Goal: Task Accomplishment & Management: Complete application form

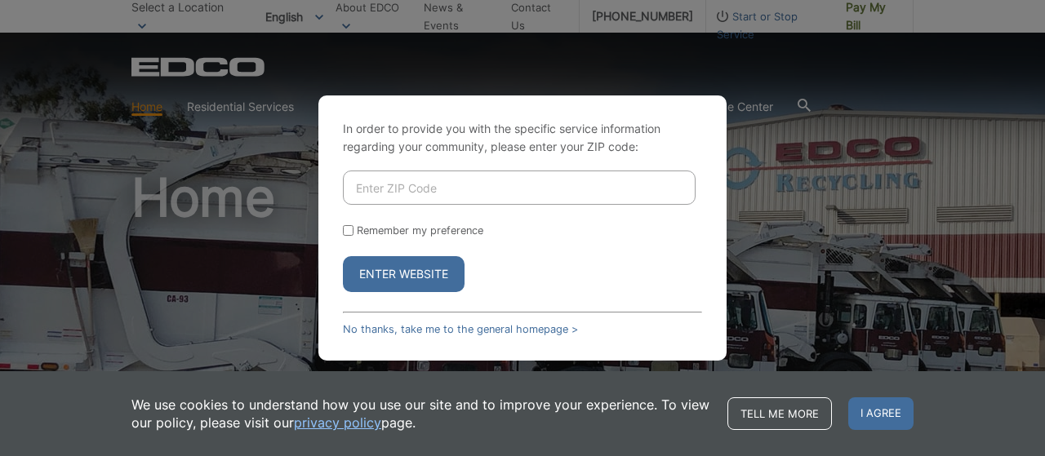
drag, startPoint x: 0, startPoint y: 0, endPoint x: 433, endPoint y: 173, distance: 465.9
click at [432, 173] on input "Enter ZIP Code" at bounding box center [519, 188] width 353 height 34
click at [522, 203] on input "92105" at bounding box center [519, 188] width 353 height 34
type input "92105"
click at [413, 270] on button "Enter Website" at bounding box center [404, 274] width 122 height 36
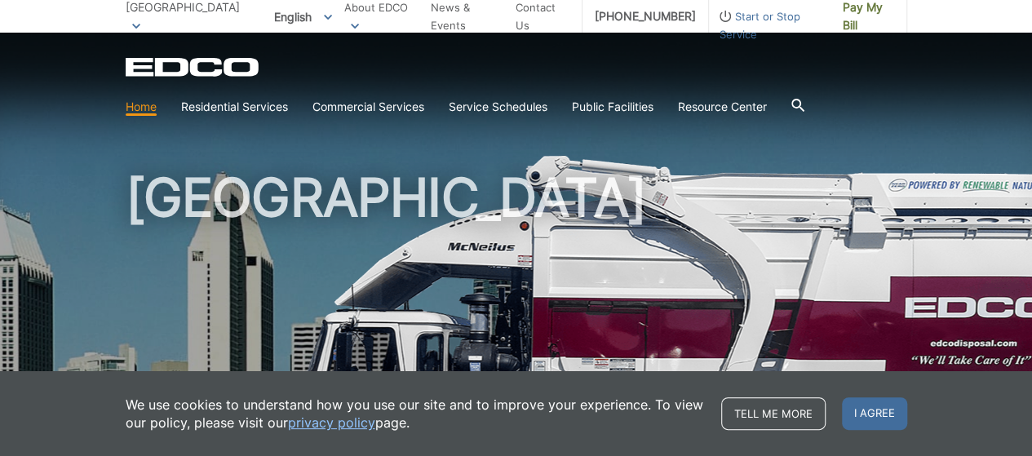
click at [779, 20] on span "Start or Stop Service" at bounding box center [770, 25] width 122 height 36
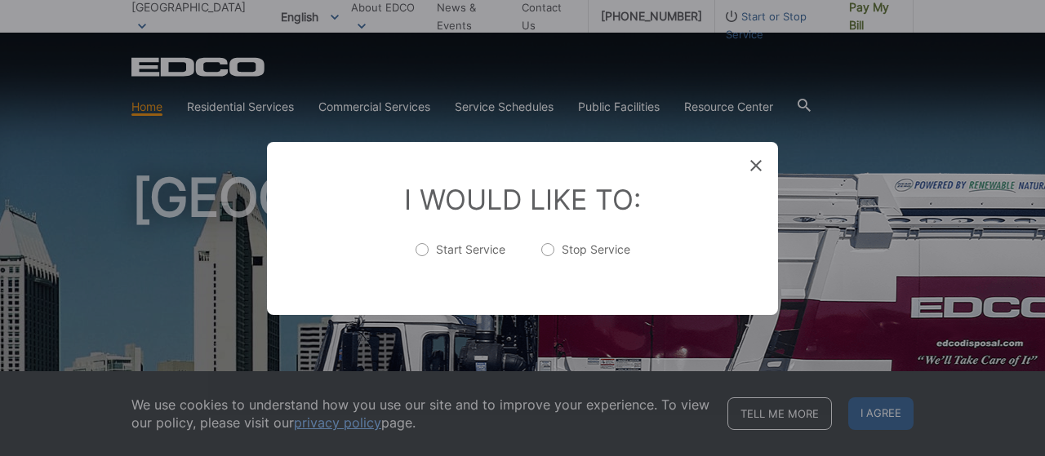
click at [476, 249] on label "Start Service" at bounding box center [460, 258] width 90 height 33
radio input "true"
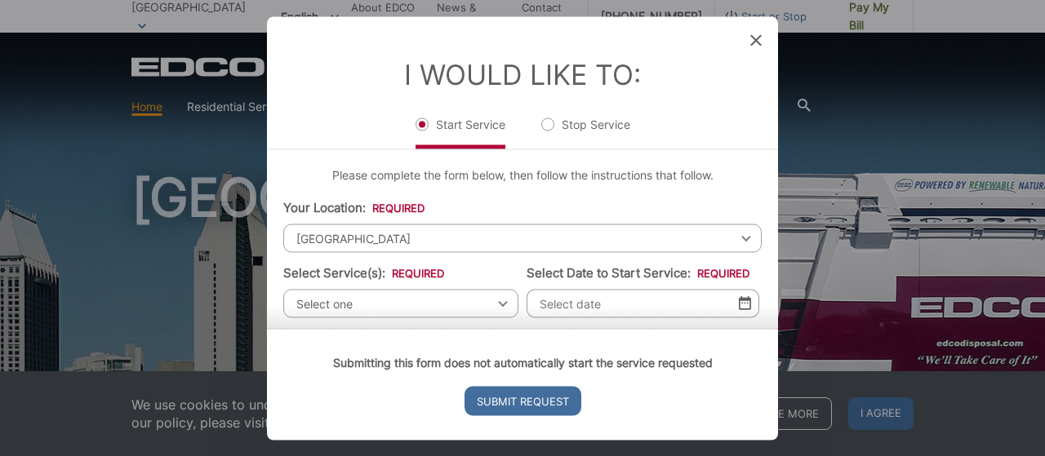
click at [424, 238] on span "[GEOGRAPHIC_DATA]" at bounding box center [522, 238] width 478 height 29
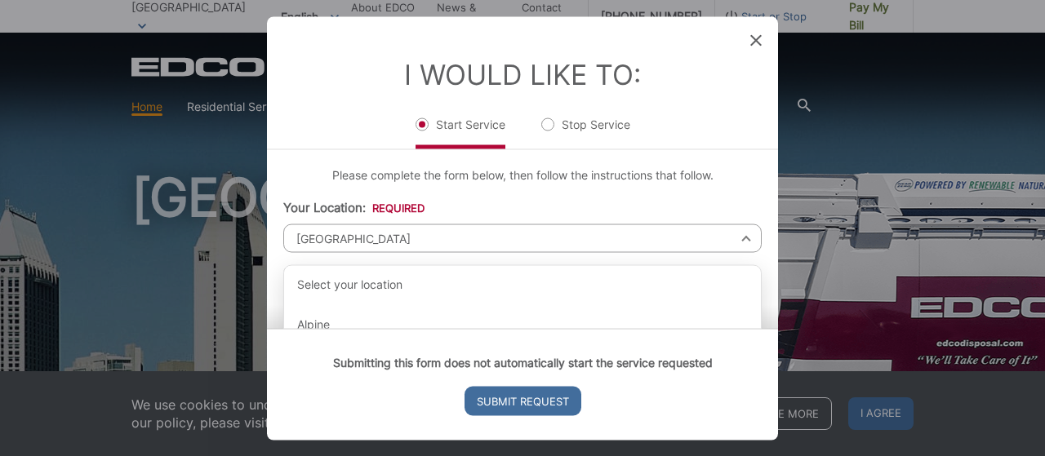
click at [513, 213] on li "Your Location: * Select your location Alpine [GEOGRAPHIC_DATA][PERSON_NAME][GEO…" at bounding box center [522, 225] width 478 height 54
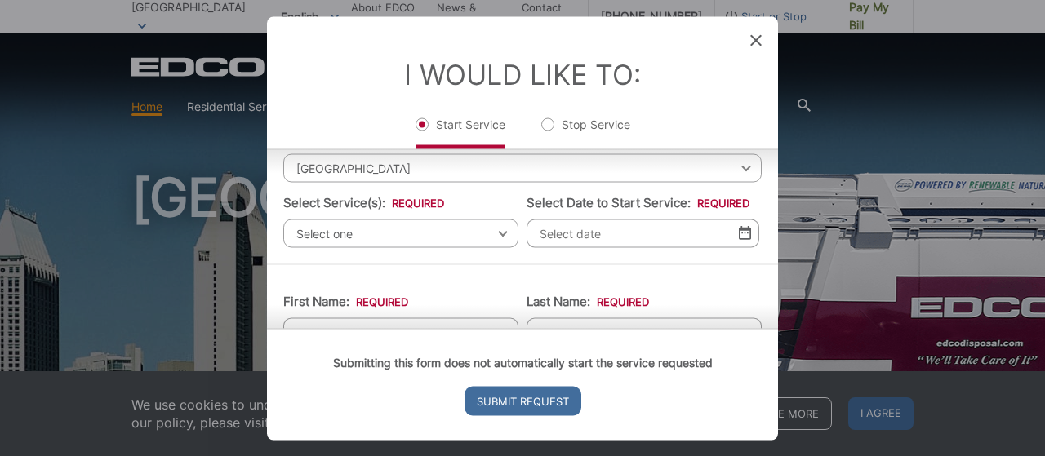
scroll to position [73, 0]
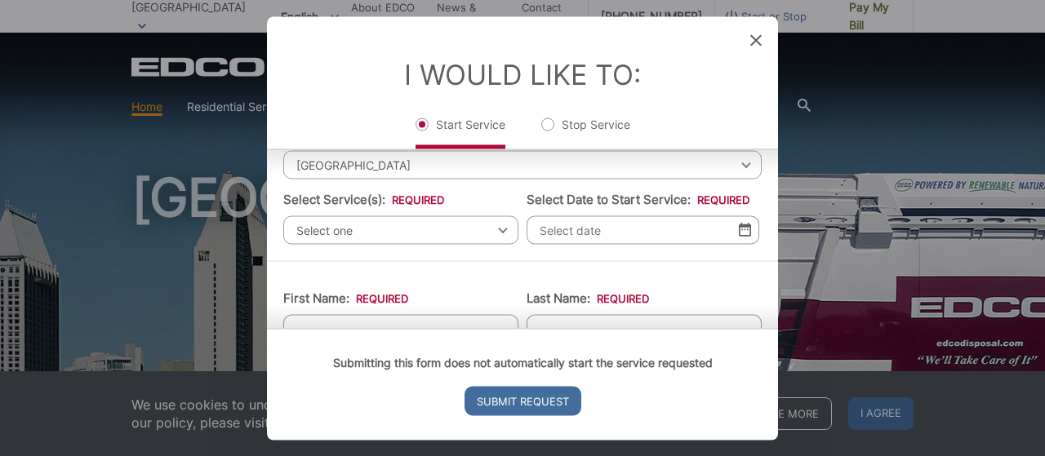
click at [483, 224] on span "Select one" at bounding box center [400, 229] width 235 height 29
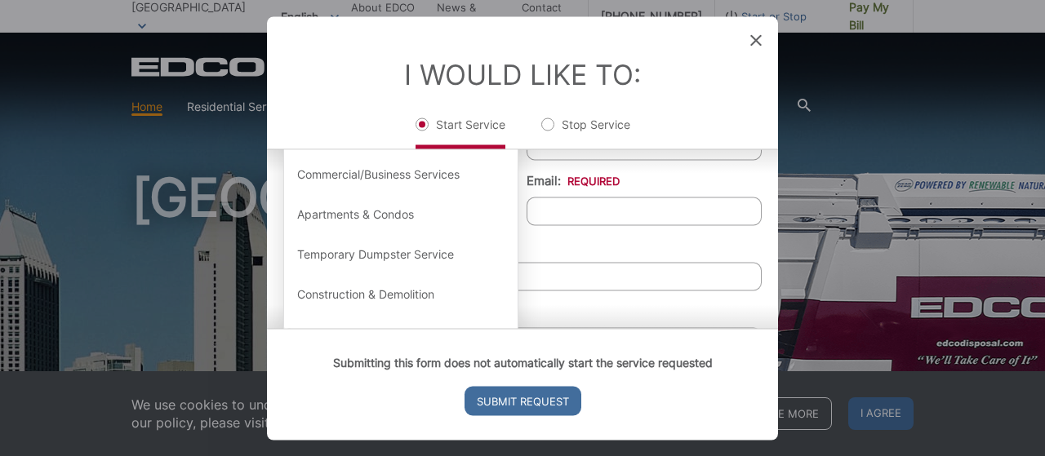
scroll to position [263, 0]
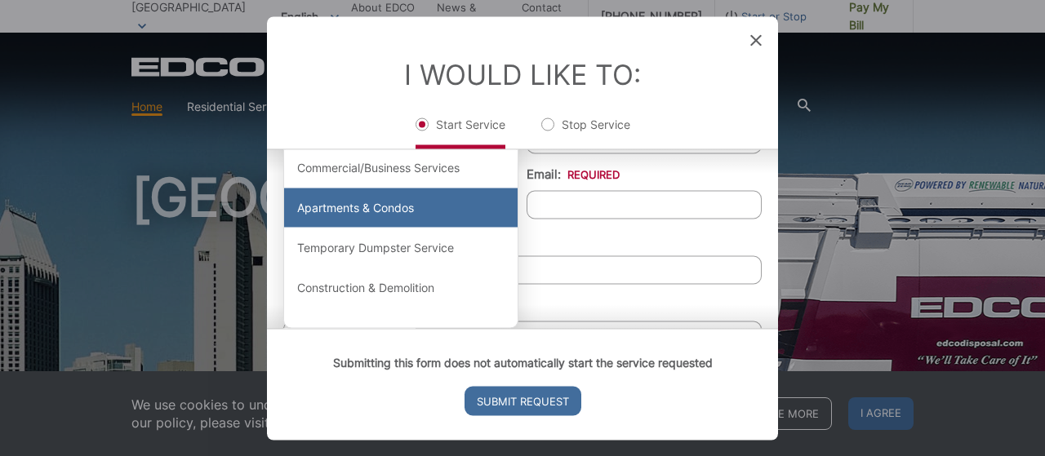
click at [402, 215] on div "Apartments & Condos" at bounding box center [400, 208] width 233 height 39
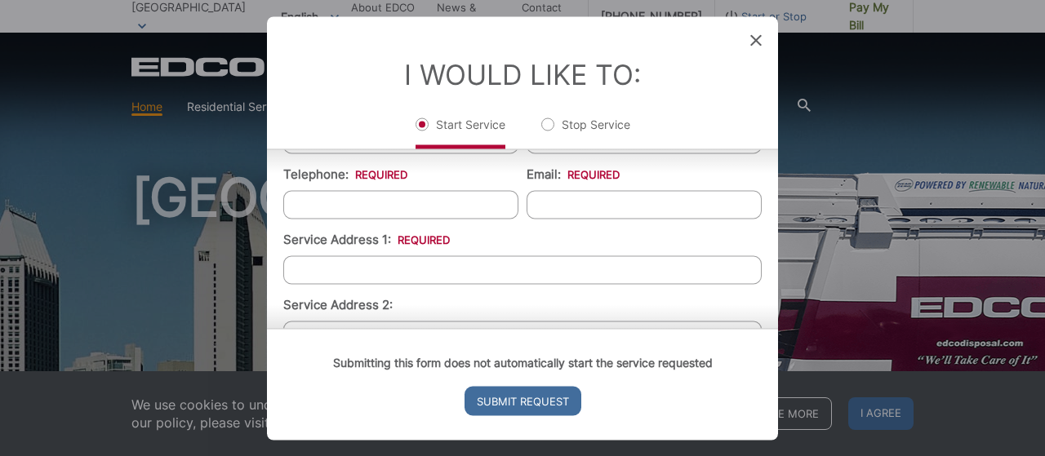
scroll to position [100, 0]
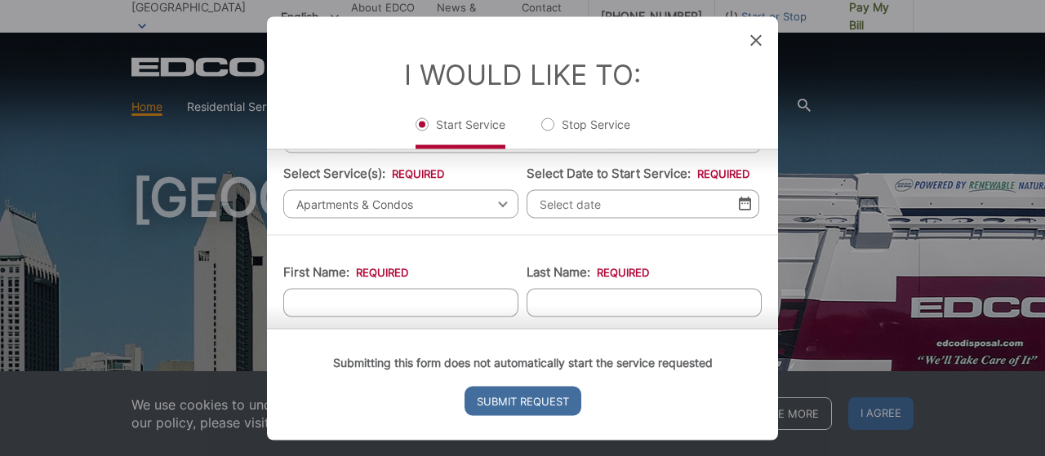
click at [646, 209] on input "Select Date to Start Service: *" at bounding box center [642, 203] width 233 height 29
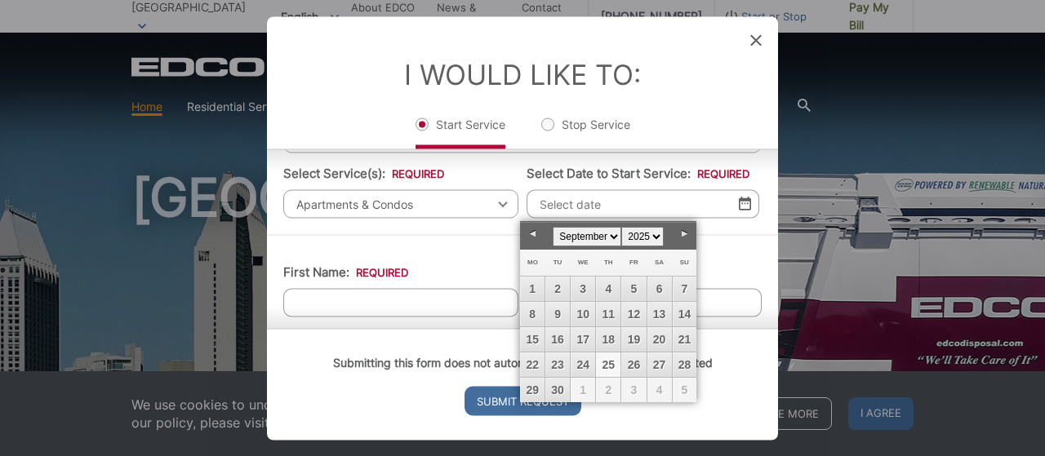
click at [611, 234] on select "January February March April May June July August September October November De…" at bounding box center [587, 237] width 69 height 20
click at [585, 285] on link "1" at bounding box center [583, 289] width 24 height 24
type input "[DATE]"
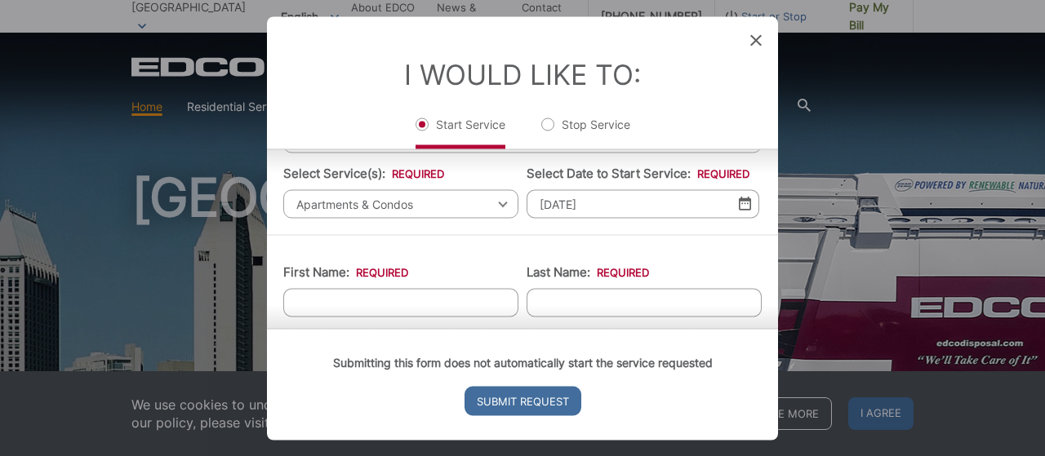
click at [421, 303] on input "First Name: *" at bounding box center [400, 302] width 235 height 29
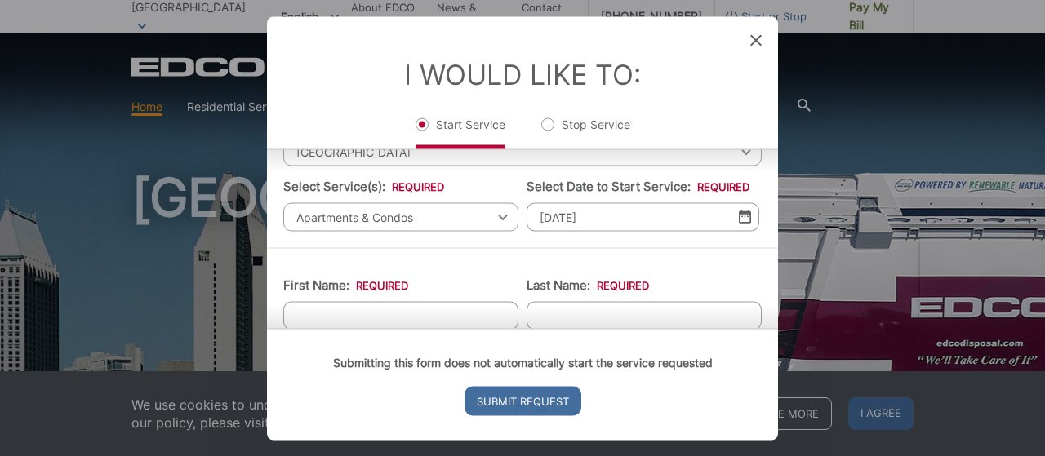
click at [384, 328] on div "Submitting this form does not automatically start the service requested Submit …" at bounding box center [522, 384] width 511 height 112
click at [392, 328] on div "Submitting this form does not automatically start the service requested Submit …" at bounding box center [522, 384] width 511 height 112
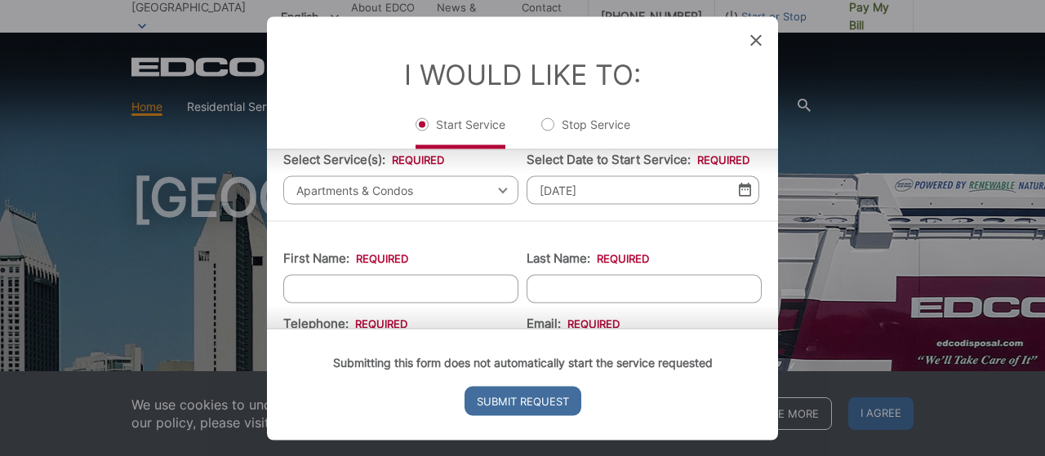
click at [509, 285] on input "First Name: *" at bounding box center [400, 288] width 235 height 29
type input "K"
type input "Morena"
type input "p"
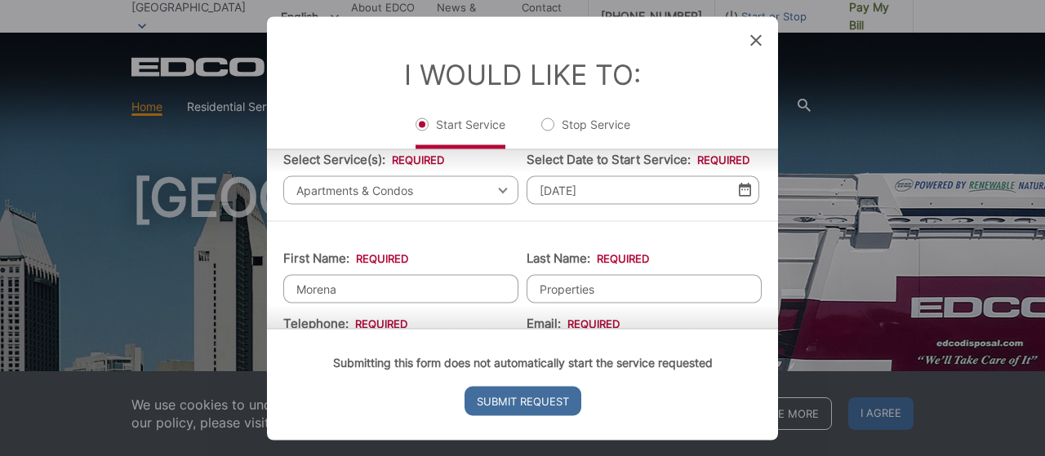
type input "Properties"
click at [770, 328] on div "Submitting this form does not automatically start the service requested Submit …" at bounding box center [522, 384] width 511 height 112
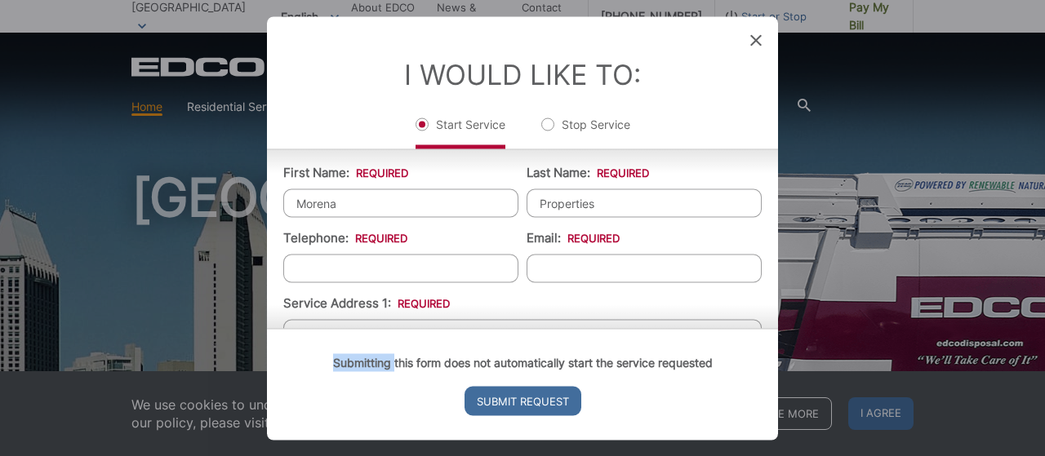
scroll to position [222, 0]
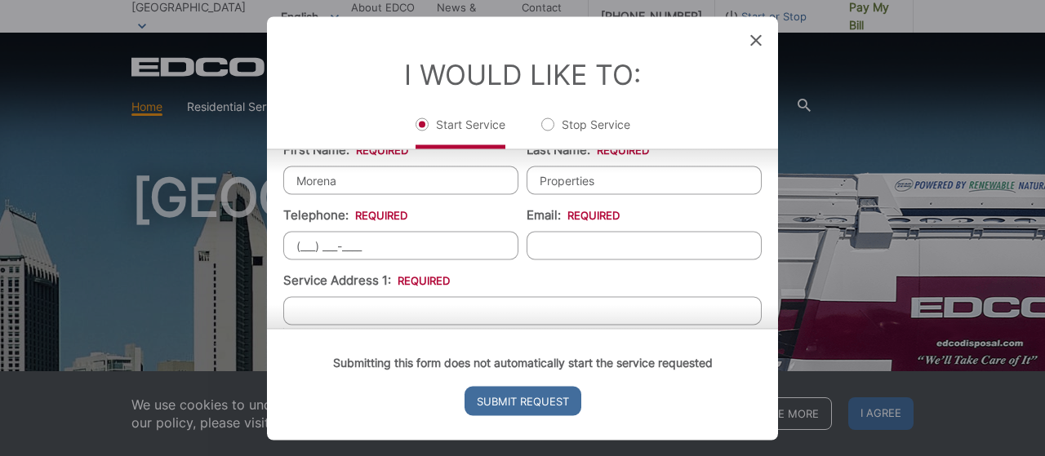
click at [436, 231] on input "(___) ___-____" at bounding box center [400, 245] width 235 height 29
click at [393, 242] on input "(___) ___-____" at bounding box center [400, 245] width 235 height 29
click at [388, 241] on input "(___) ___-____" at bounding box center [400, 245] width 235 height 29
click at [305, 247] on input "(___) ___-____" at bounding box center [400, 245] width 235 height 29
click at [300, 248] on input "(___) ___-____" at bounding box center [400, 245] width 235 height 29
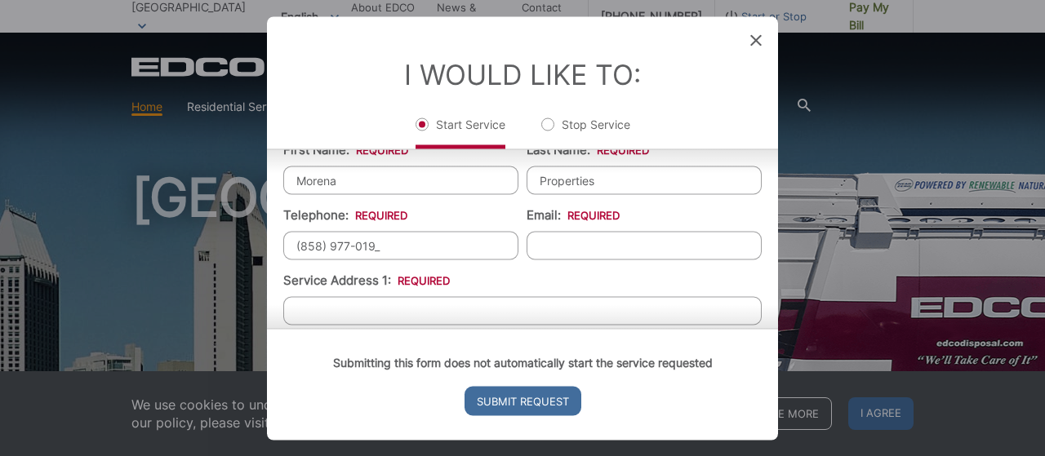
type input "[PHONE_NUMBER]"
click at [590, 239] on input "Email: *" at bounding box center [643, 245] width 235 height 29
paste input "[EMAIL_ADDRESS][DOMAIN_NAME]"
type input "[EMAIL_ADDRESS][DOMAIN_NAME]"
click at [437, 328] on div "Submitting this form does not automatically start the service requested Submit …" at bounding box center [522, 384] width 511 height 112
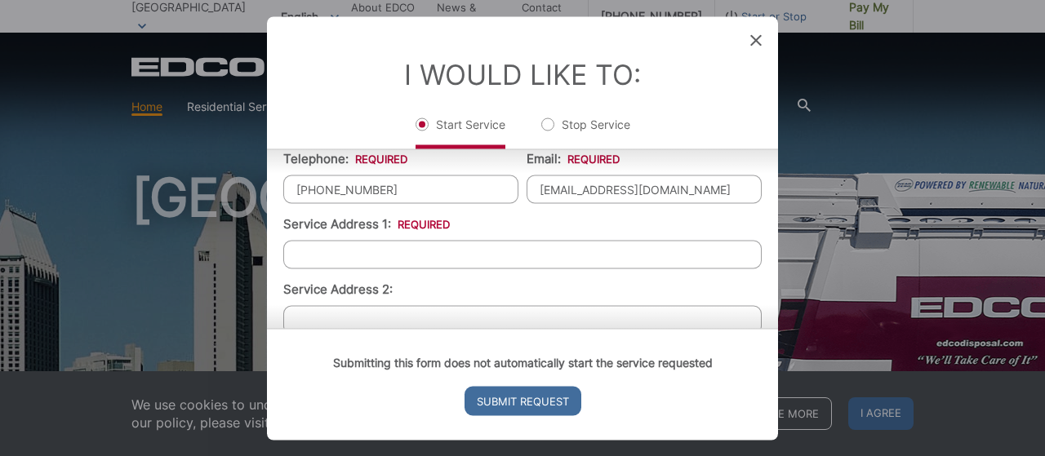
scroll to position [284, 0]
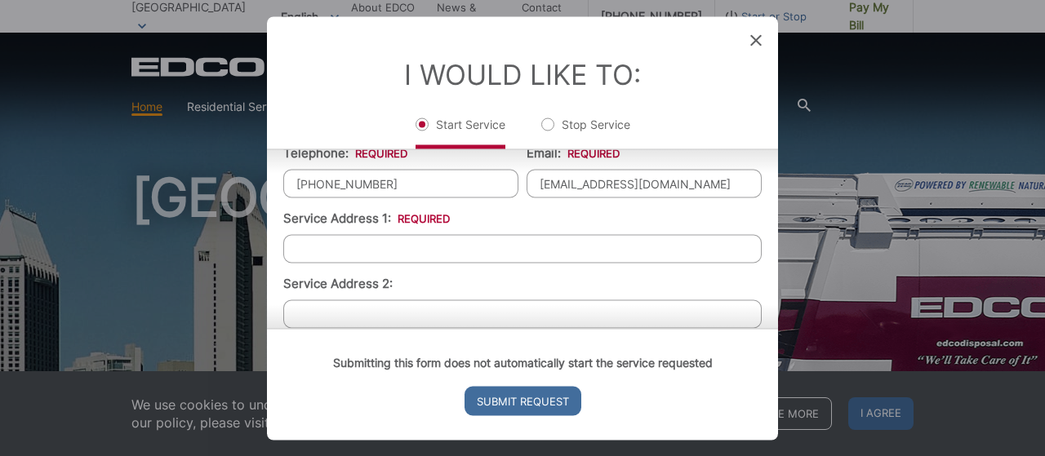
click at [335, 238] on input "Service Address 1: *" at bounding box center [522, 248] width 478 height 29
type input "[STREET_ADDRESS]"
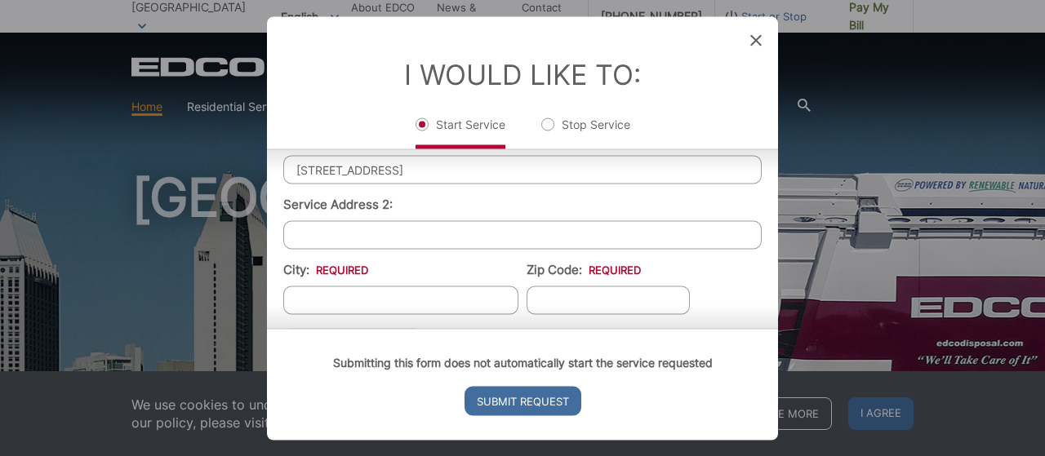
scroll to position [366, 0]
click at [450, 290] on input "City: *" at bounding box center [400, 297] width 235 height 29
type input "[GEOGRAPHIC_DATA]"
type input "92105"
click at [767, 328] on div "Submitting this form does not automatically start the service requested Submit …" at bounding box center [522, 384] width 511 height 112
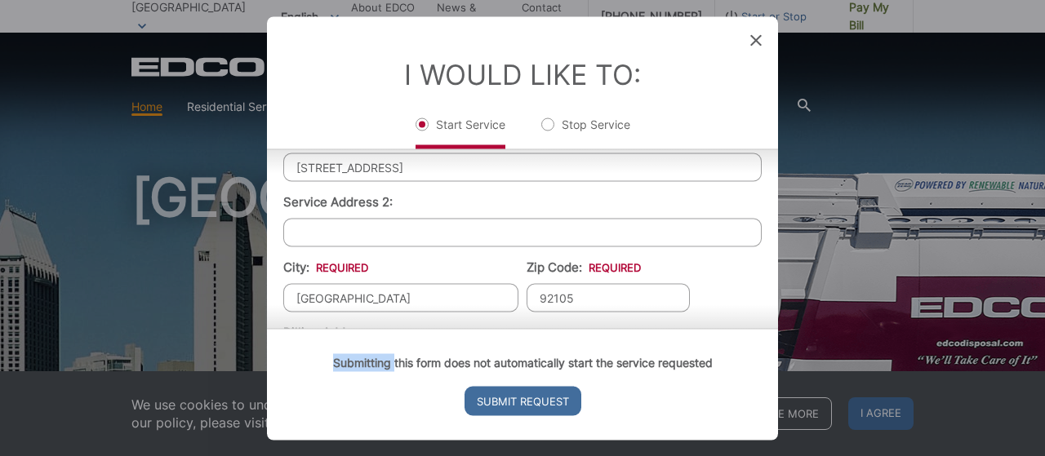
click at [767, 328] on div "Submitting this form does not automatically start the service requested Submit …" at bounding box center [522, 384] width 511 height 112
click at [771, 328] on div "Submitting this form does not automatically start the service requested Submit …" at bounding box center [522, 384] width 511 height 112
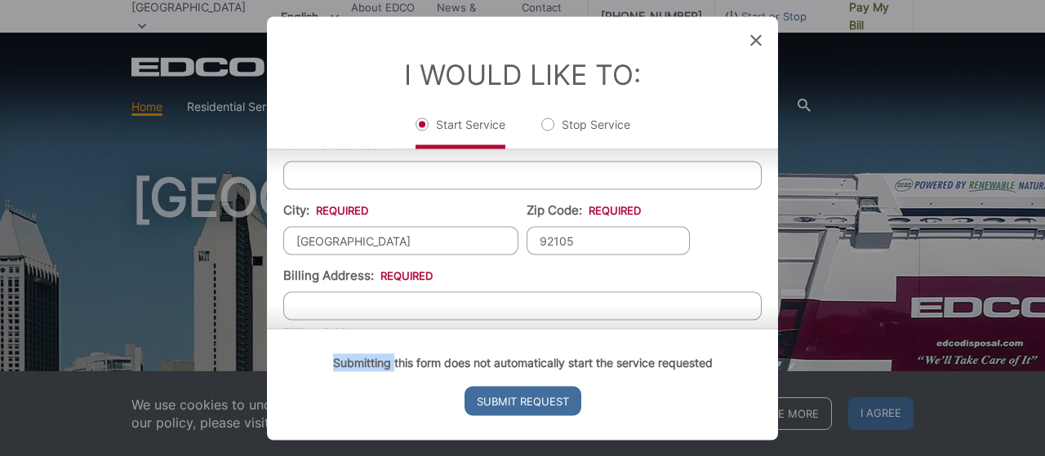
scroll to position [451, 0]
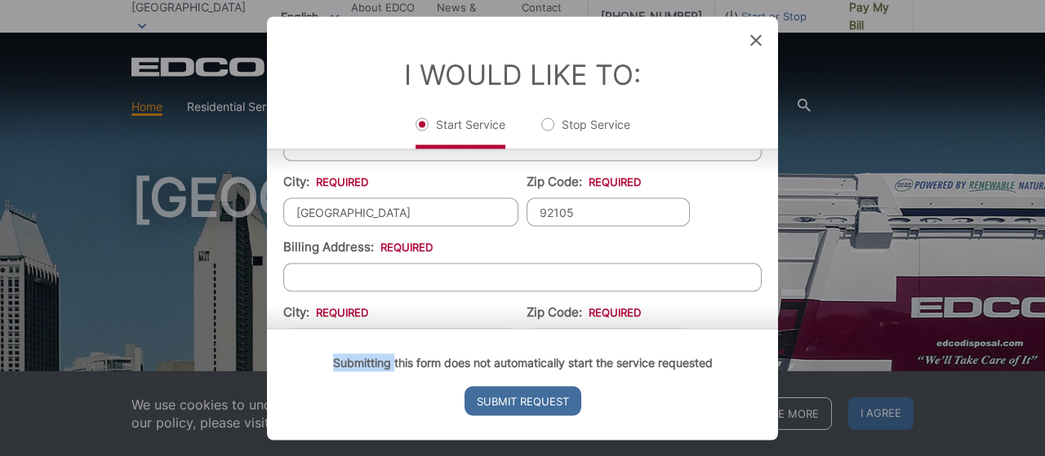
click at [340, 282] on input "Billing Address: *" at bounding box center [522, 277] width 478 height 29
type input "PO Box 16172"
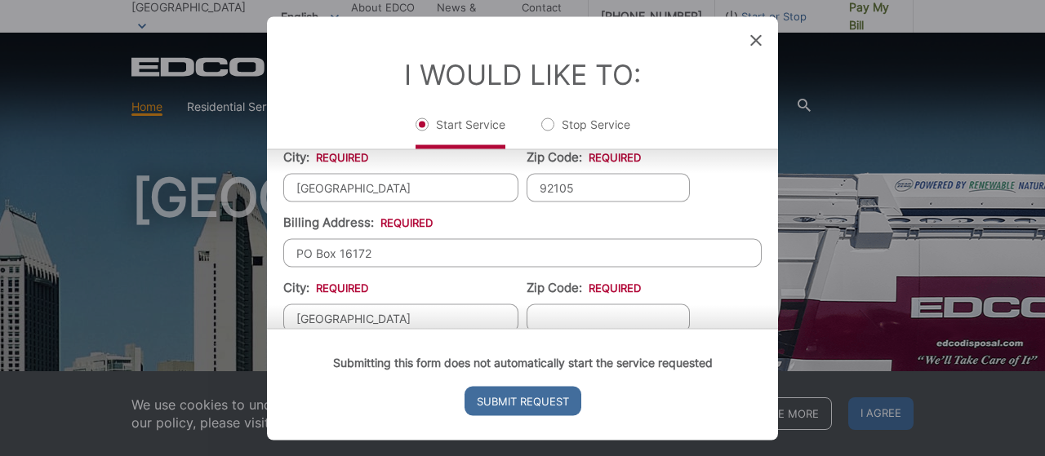
type input "[GEOGRAPHIC_DATA]"
type input "92176"
click at [770, 328] on div "Submitting this form does not automatically start the service requested Submit …" at bounding box center [522, 384] width 511 height 112
click at [773, 328] on div "Submitting this form does not automatically start the service requested Submit …" at bounding box center [522, 384] width 511 height 112
click at [771, 328] on div "Submitting this form does not automatically start the service requested Submit …" at bounding box center [522, 384] width 511 height 112
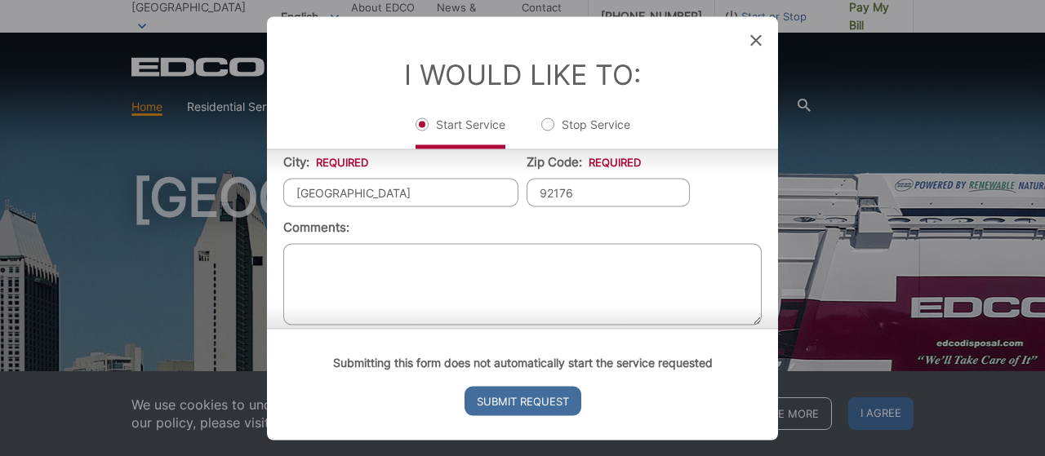
scroll to position [611, 0]
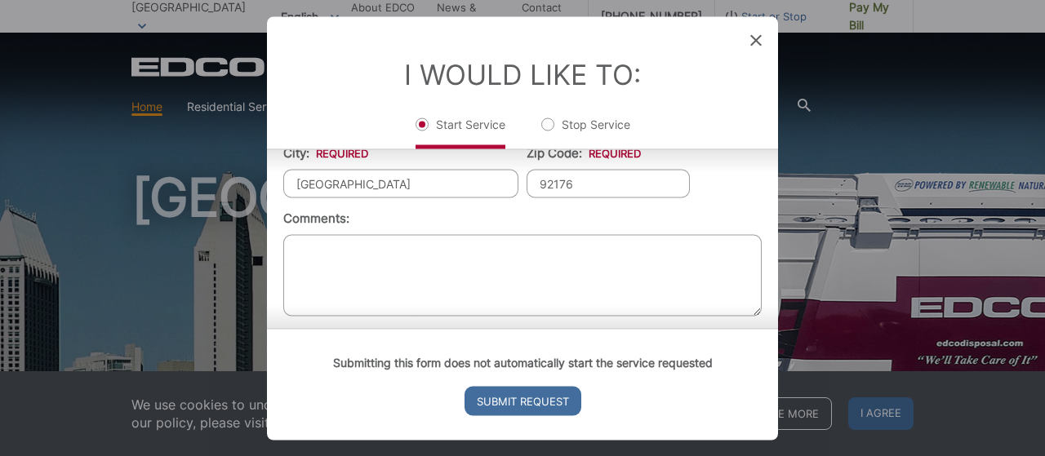
click at [578, 234] on textarea "Comments:" at bounding box center [522, 275] width 478 height 82
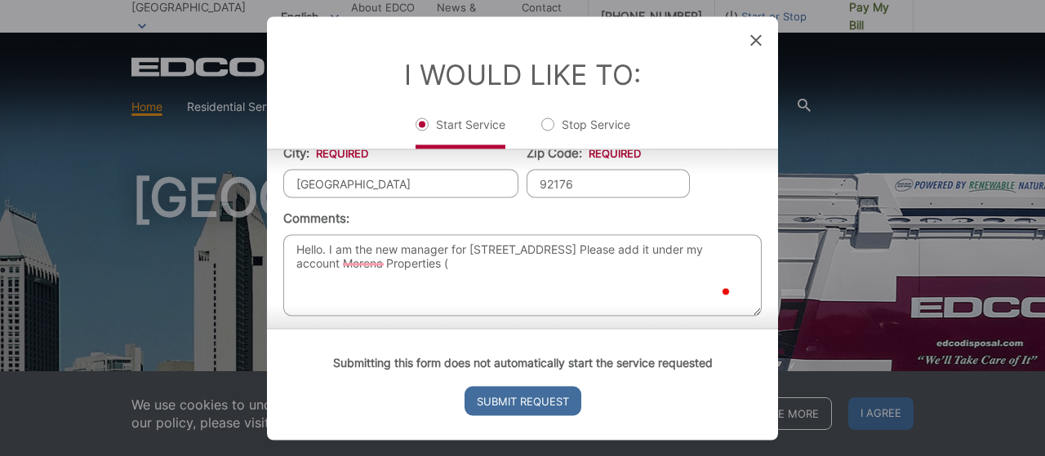
paste textarea "[EMAIL_ADDRESS][DOMAIN_NAME]"
click at [611, 263] on textarea "Hello. I am the new manager for [STREET_ADDRESS] Please add it under my account…" at bounding box center [522, 275] width 478 height 82
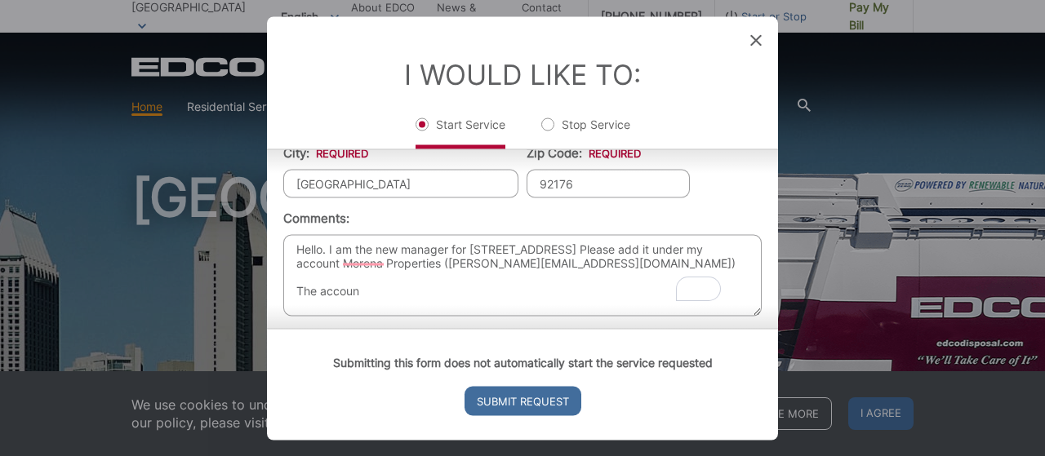
click at [620, 264] on textarea "Hello. I am the new manager for [STREET_ADDRESS] Please add it under my account…" at bounding box center [522, 275] width 478 height 82
click at [602, 258] on textarea "Hello. I am the new manager for [STREET_ADDRESS] Please add it under my account…" at bounding box center [522, 275] width 478 height 82
click at [403, 300] on textarea "Hello. I am the new manager for [STREET_ADDRESS] Please add it under my account…" at bounding box center [522, 275] width 478 height 82
click at [522, 303] on textarea "Hello. I am the new manager for [STREET_ADDRESS] Please add it under my account…" at bounding box center [522, 275] width 478 height 82
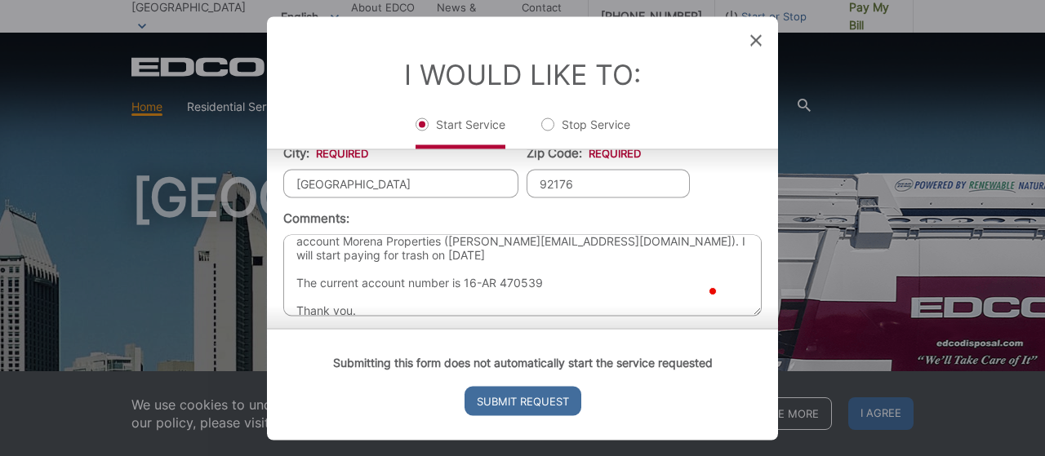
scroll to position [35, 0]
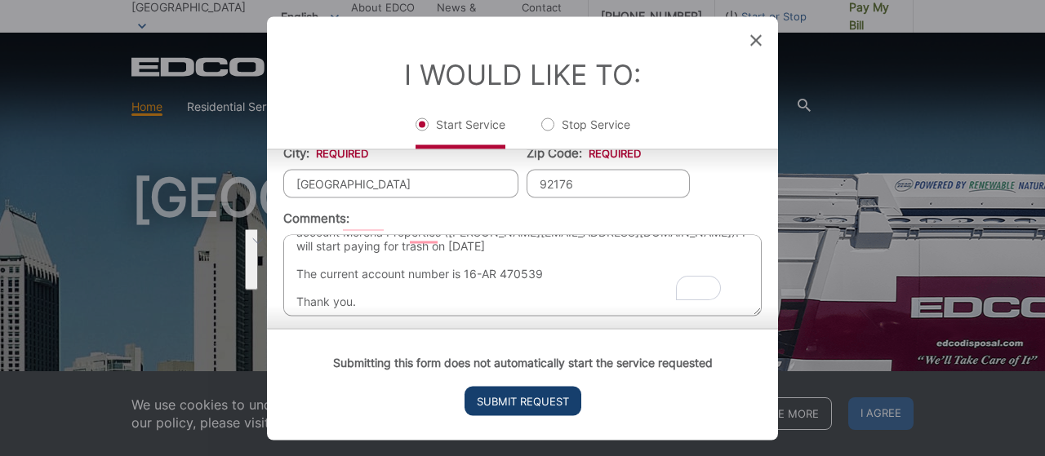
type textarea "Hello. I am the new manager for [STREET_ADDRESS] Please add it under my account…"
click at [526, 391] on input "Submit Request" at bounding box center [522, 400] width 117 height 29
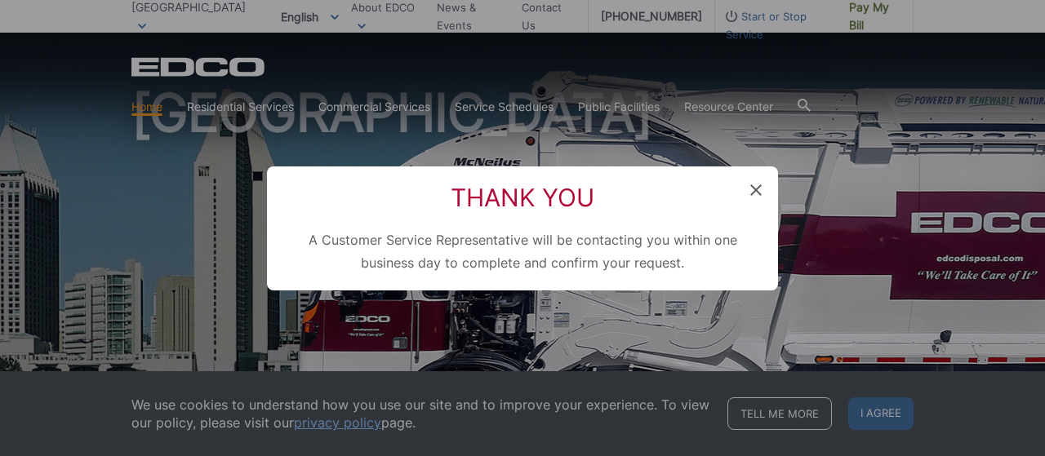
scroll to position [0, 0]
click at [761, 184] on icon at bounding box center [755, 189] width 11 height 11
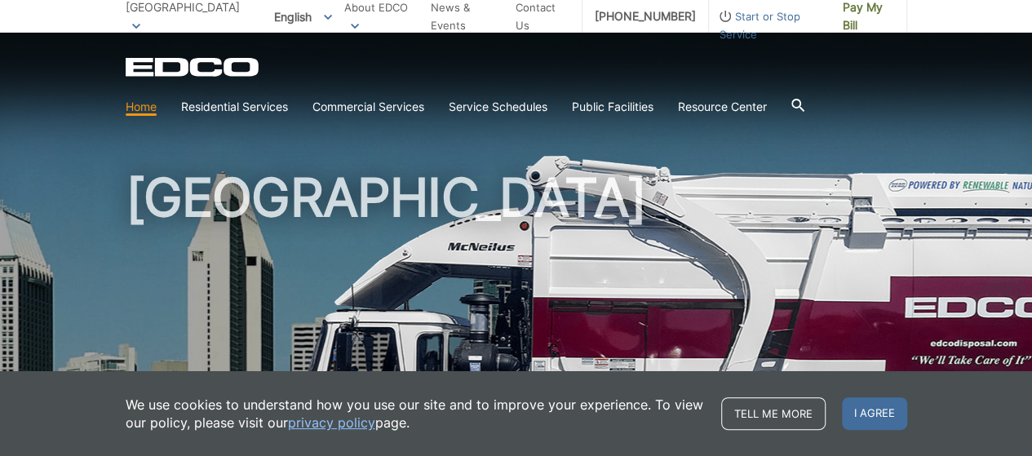
click at [731, 15] on span "Start or Stop Service" at bounding box center [770, 25] width 122 height 36
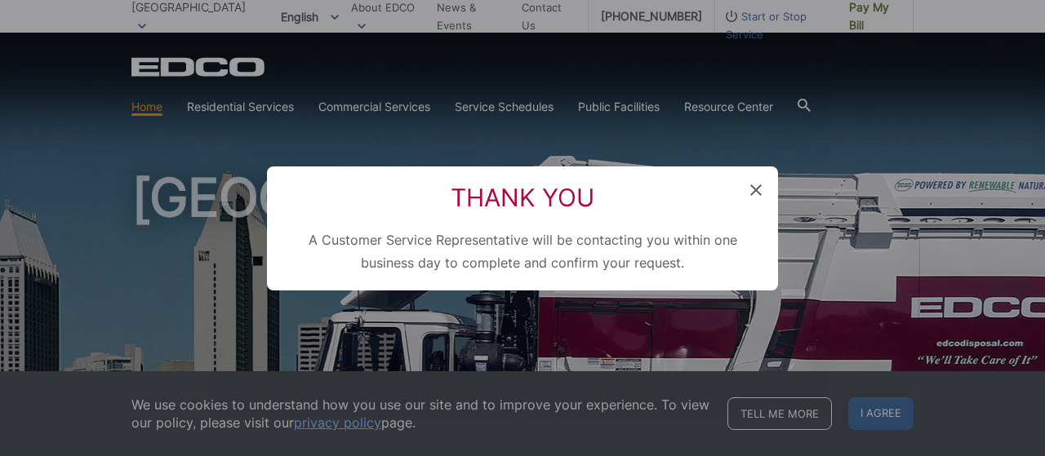
click at [750, 183] on span at bounding box center [755, 191] width 11 height 16
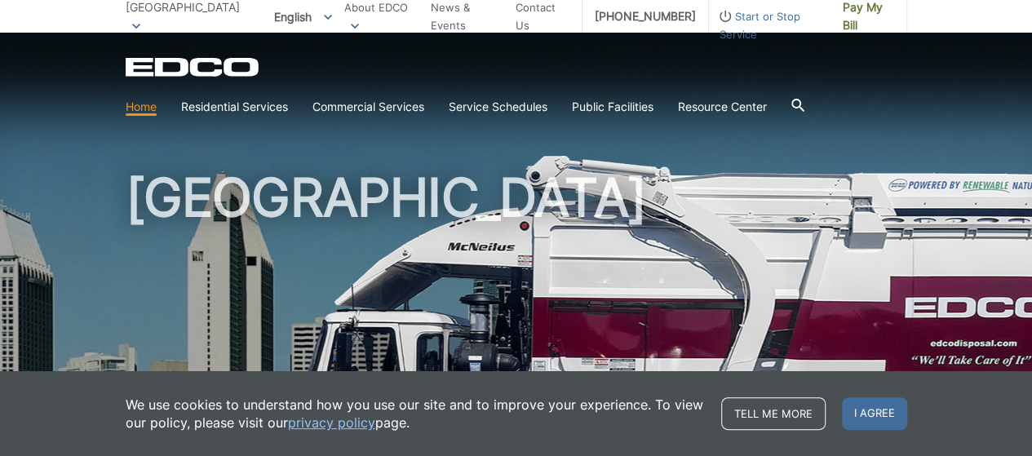
click at [792, 11] on span "Start or Stop Service" at bounding box center [770, 25] width 122 height 36
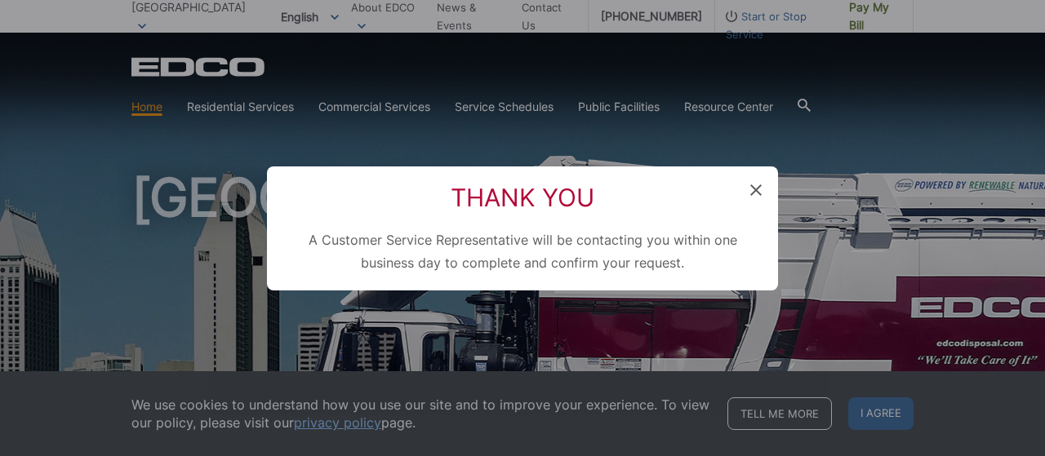
click at [758, 190] on icon at bounding box center [755, 189] width 11 height 11
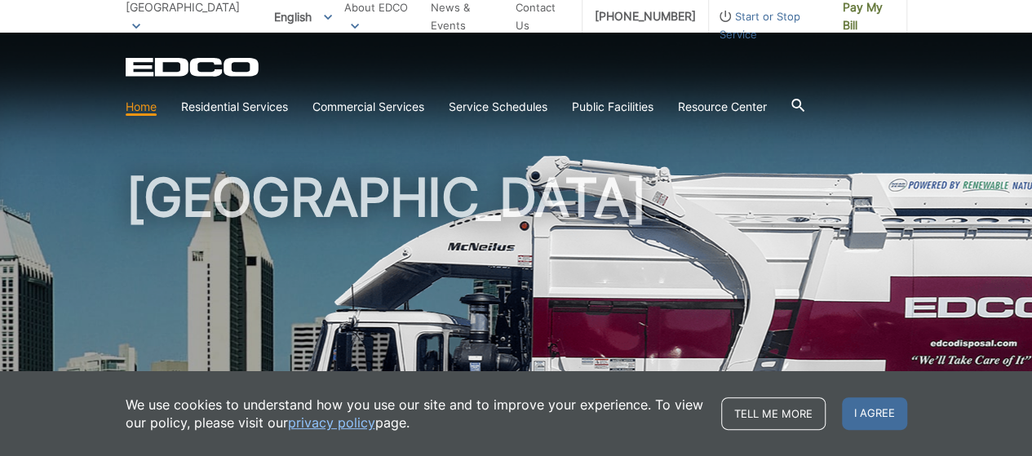
click at [731, 11] on span "Start or Stop Service" at bounding box center [770, 25] width 122 height 36
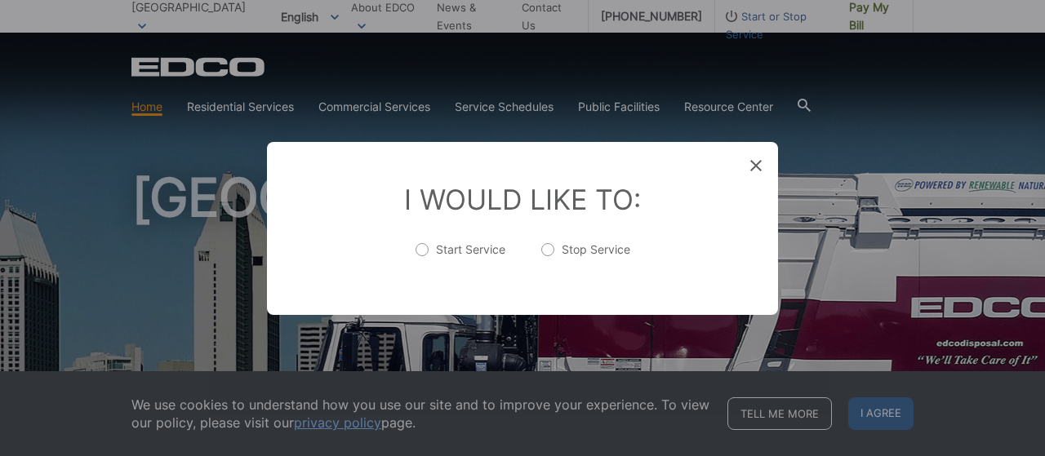
click at [429, 252] on label "Start Service" at bounding box center [460, 258] width 90 height 33
radio input "true"
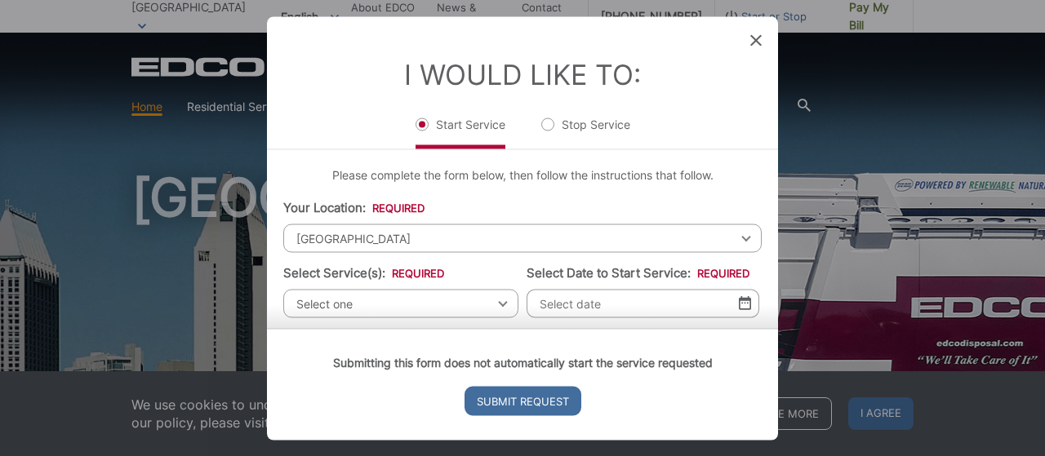
click at [770, 328] on div "Submitting this form does not automatically start the service requested Submit …" at bounding box center [522, 384] width 511 height 112
click at [772, 328] on div "Submitting this form does not automatically start the service requested Submit …" at bounding box center [522, 384] width 511 height 112
click at [771, 328] on div "Submitting this form does not automatically start the service requested Submit …" at bounding box center [522, 384] width 511 height 112
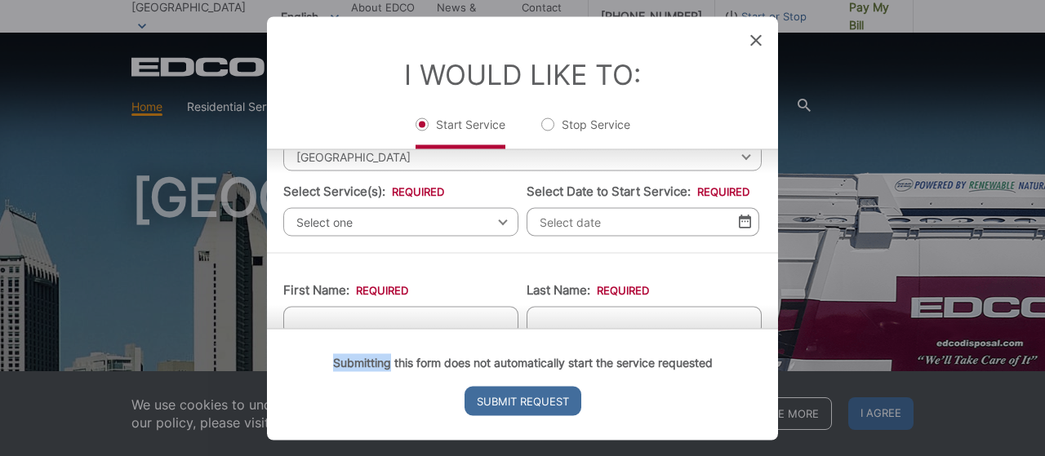
scroll to position [85, 0]
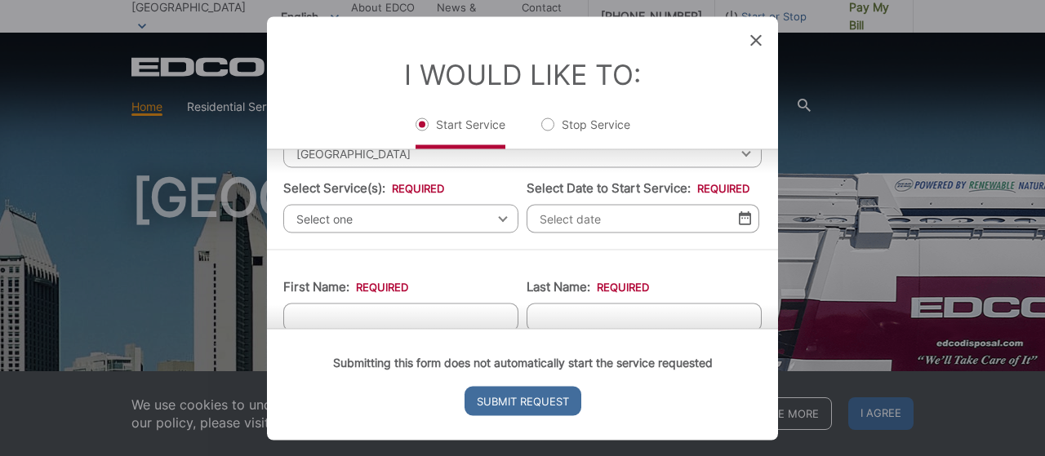
click at [432, 221] on span "Select one" at bounding box center [400, 218] width 235 height 29
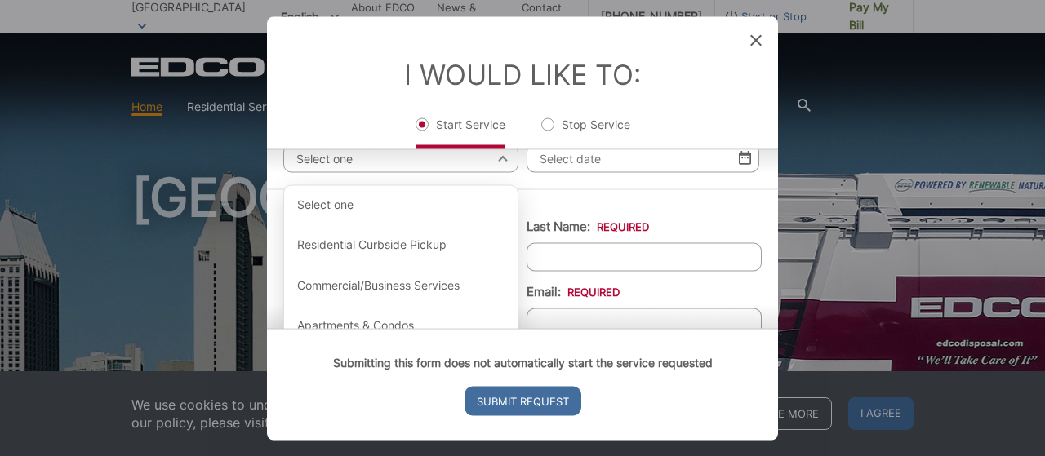
scroll to position [189, 0]
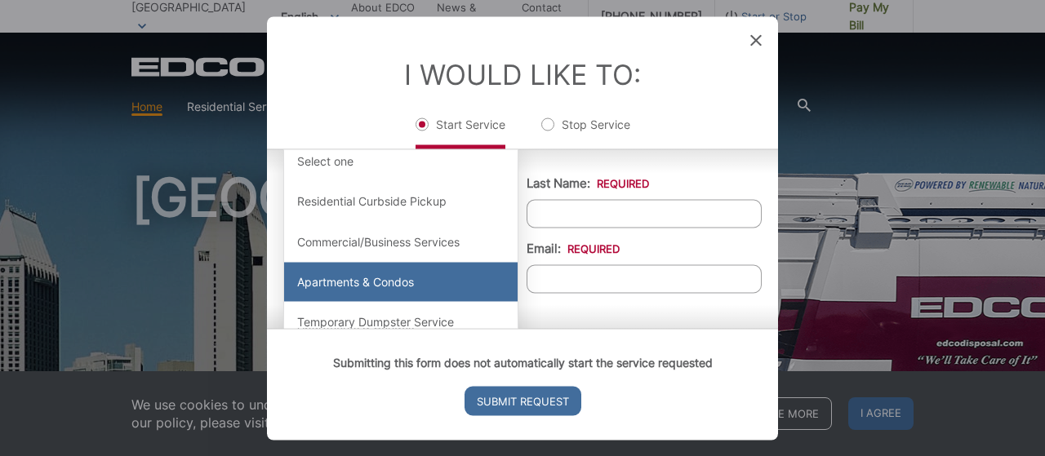
click at [384, 280] on div "Apartments & Condos" at bounding box center [400, 282] width 233 height 39
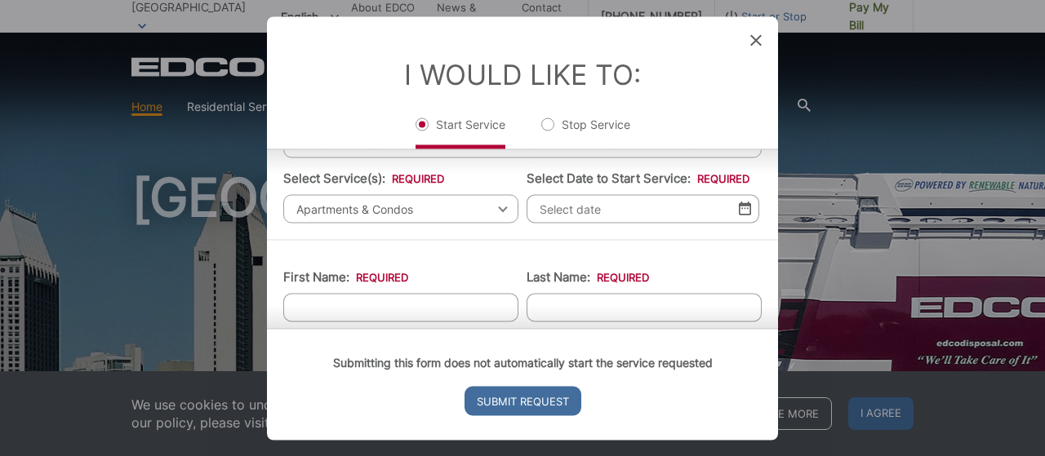
scroll to position [89, 0]
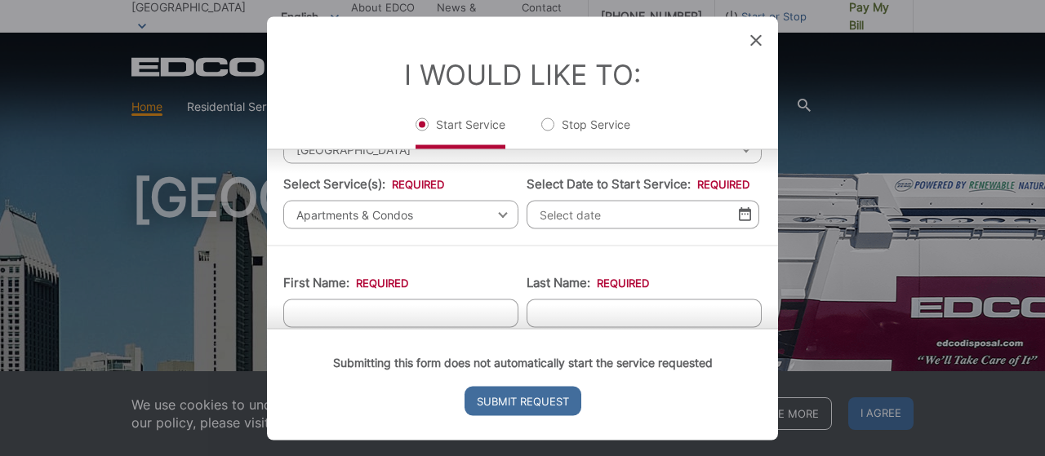
click at [745, 216] on input "Select Date to Start Service: *" at bounding box center [642, 214] width 233 height 29
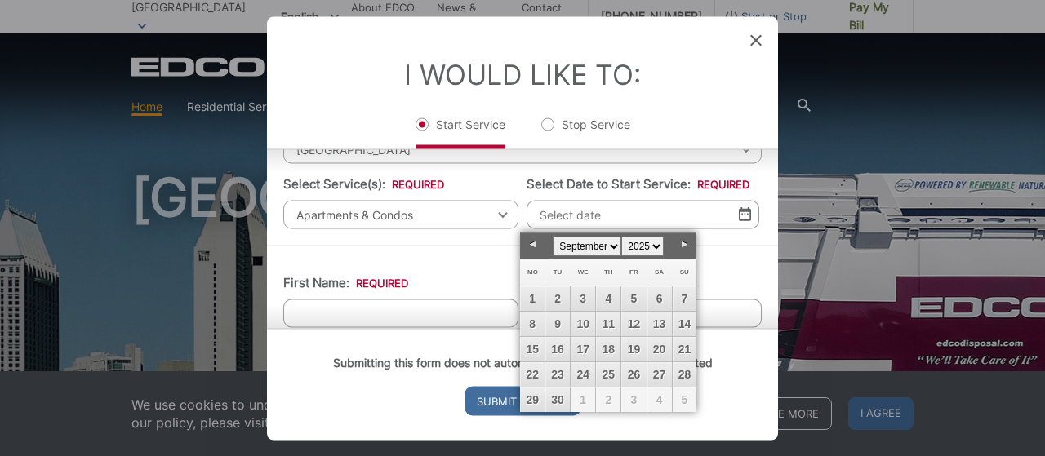
click at [583, 400] on span "1" at bounding box center [583, 400] width 24 height 24
click at [687, 239] on link "Next" at bounding box center [684, 245] width 24 height 24
click at [588, 298] on link "1" at bounding box center [583, 298] width 24 height 24
type input "[DATE]"
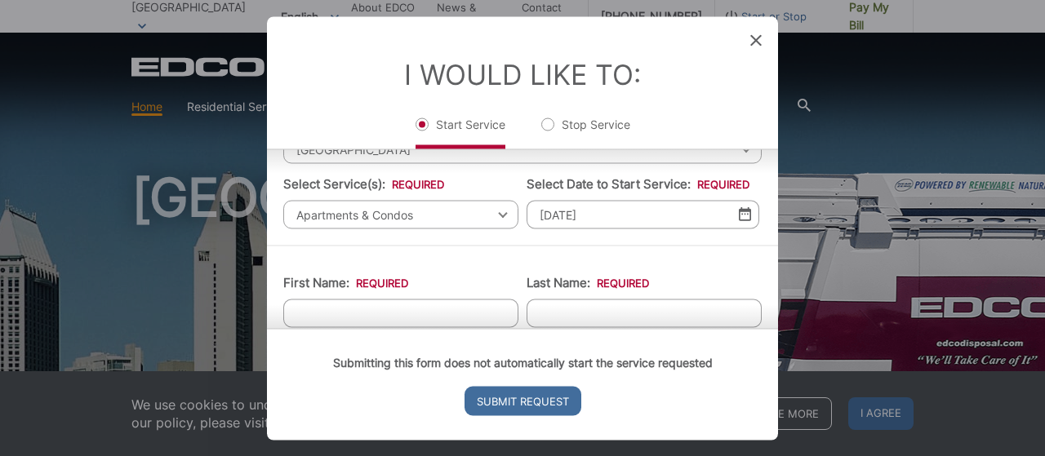
click at [411, 328] on div "Submitting this form does not automatically start the service requested Submit …" at bounding box center [522, 384] width 511 height 112
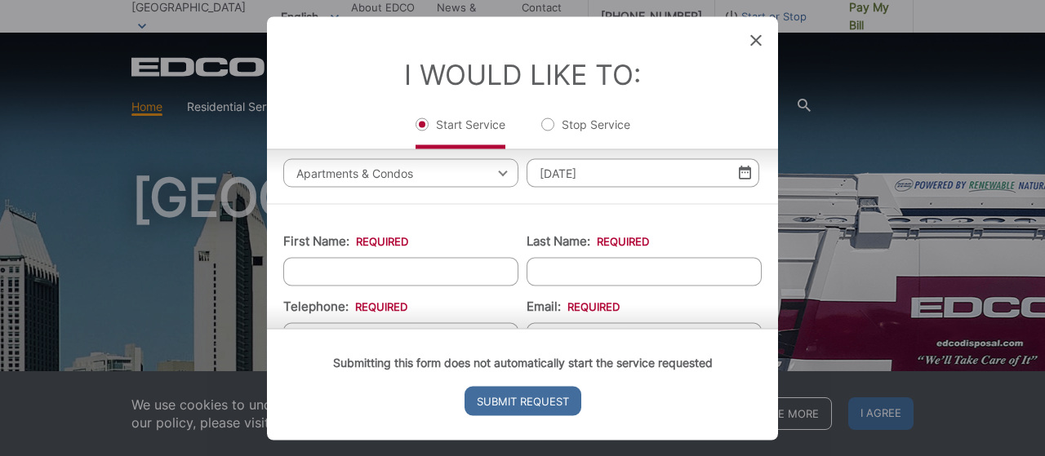
scroll to position [149, 0]
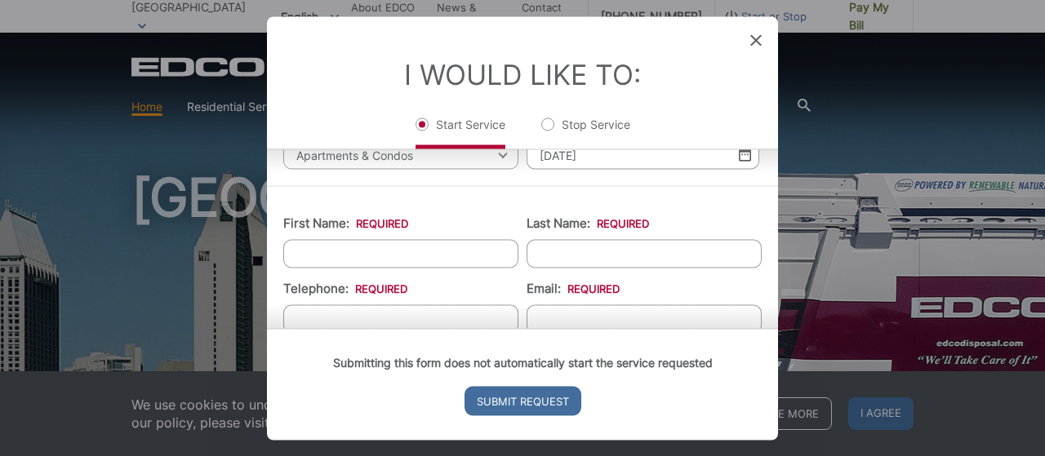
click at [435, 255] on input "First Name: *" at bounding box center [400, 253] width 235 height 29
type input "Morena"
type input "Properties"
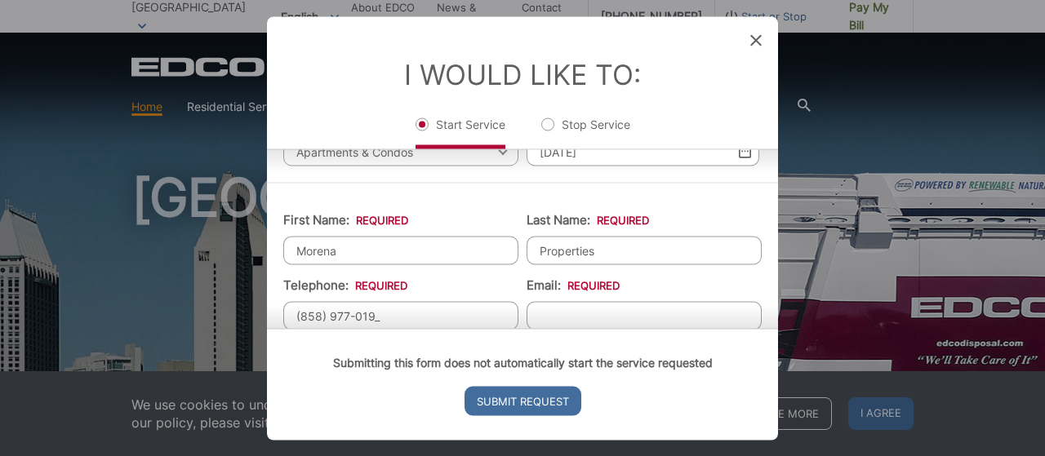
type input "[PHONE_NUMBER]"
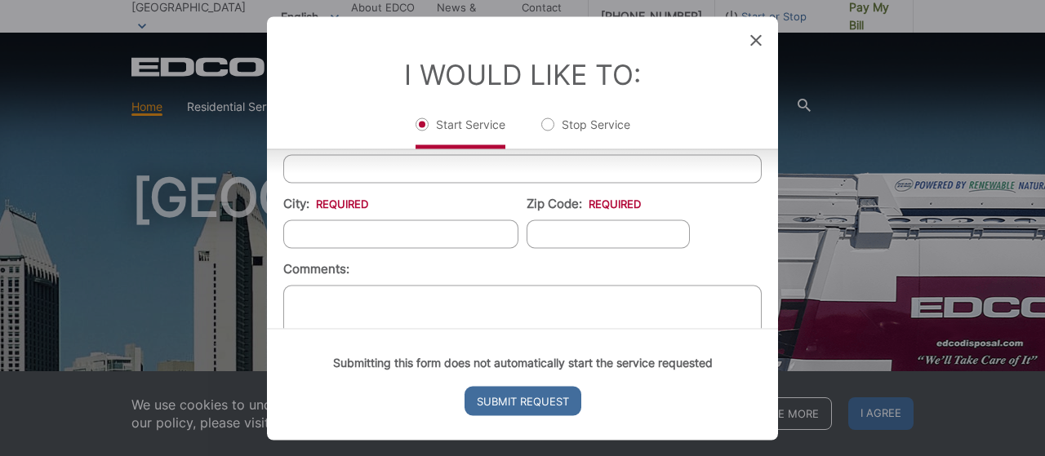
scroll to position [615, 0]
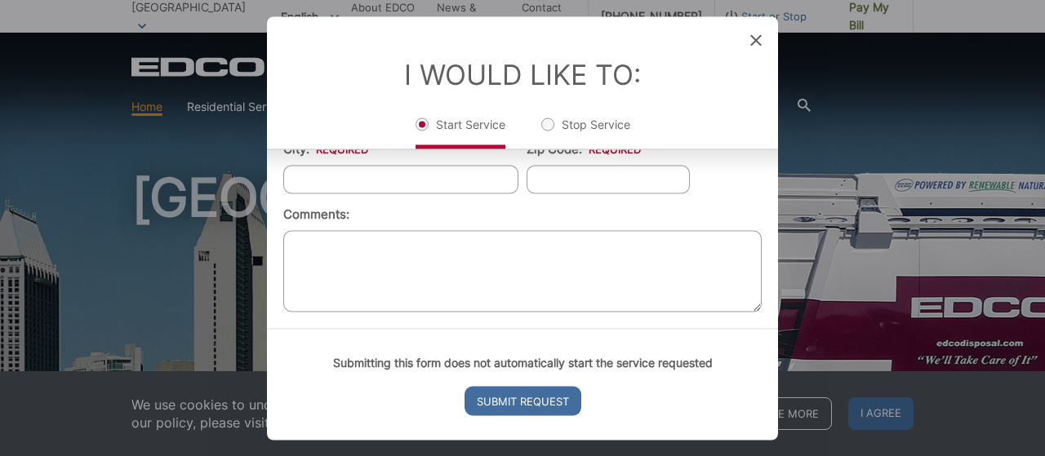
click at [562, 269] on textarea "Comments:" at bounding box center [522, 271] width 478 height 82
paste textarea "Hello. I am the new manager for [STREET_ADDRESS] Please add it under my account…"
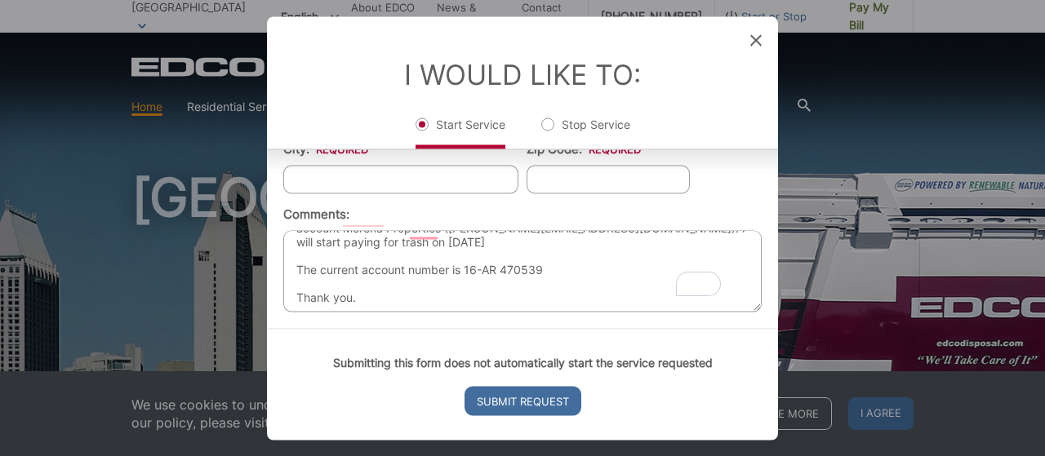
scroll to position [0, 0]
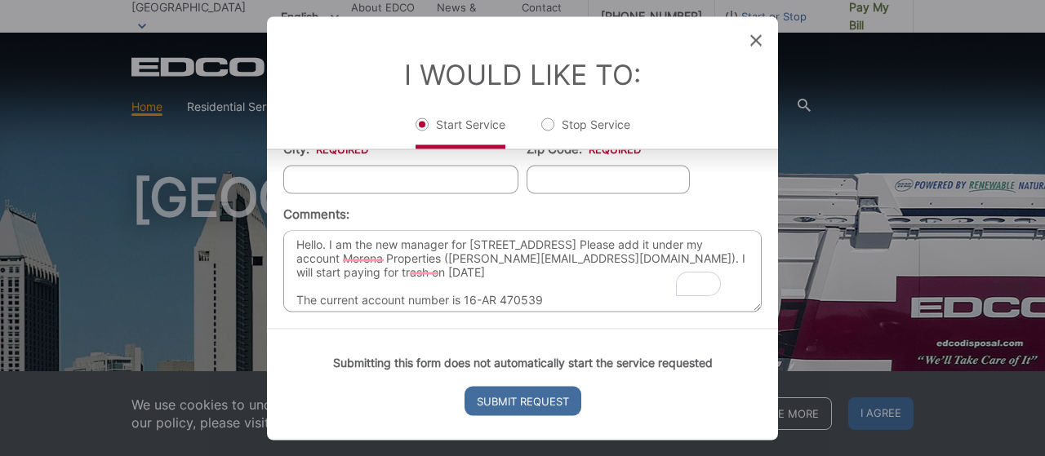
click at [576, 284] on textarea "Hello. I am the new manager for [STREET_ADDRESS] Please add it under my account…" at bounding box center [522, 271] width 478 height 82
drag, startPoint x: 451, startPoint y: 251, endPoint x: 600, endPoint y: 253, distance: 149.4
click at [600, 253] on textarea "Hello. I am the new manager for [STREET_ADDRESS] Please add it under my account…" at bounding box center [522, 271] width 478 height 82
type textarea "Hello. I am the new manager for [STREET_ADDRESS] Please add it under my account…"
click at [746, 178] on ul "First Name: * Morena Last Name: * Properties Telephone: * (858) 977-0191 Email:…" at bounding box center [522, 26] width 478 height 580
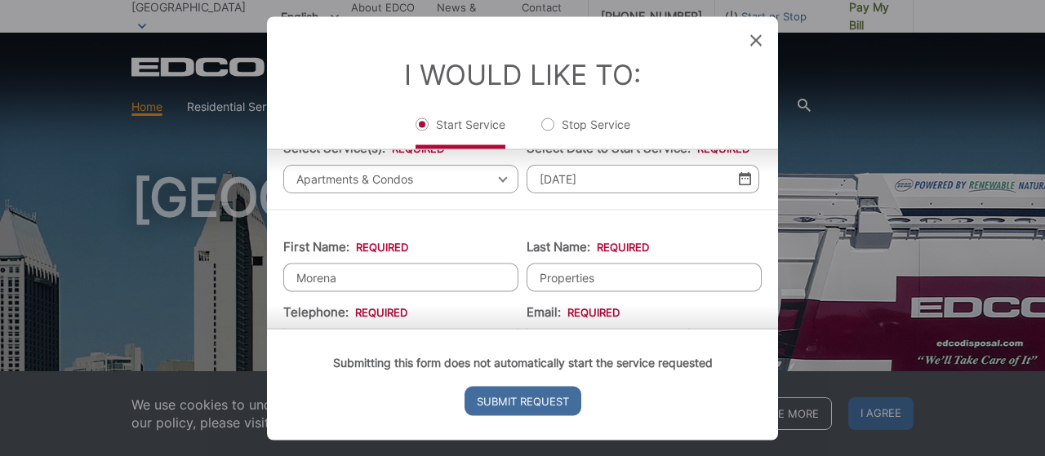
scroll to position [288, 0]
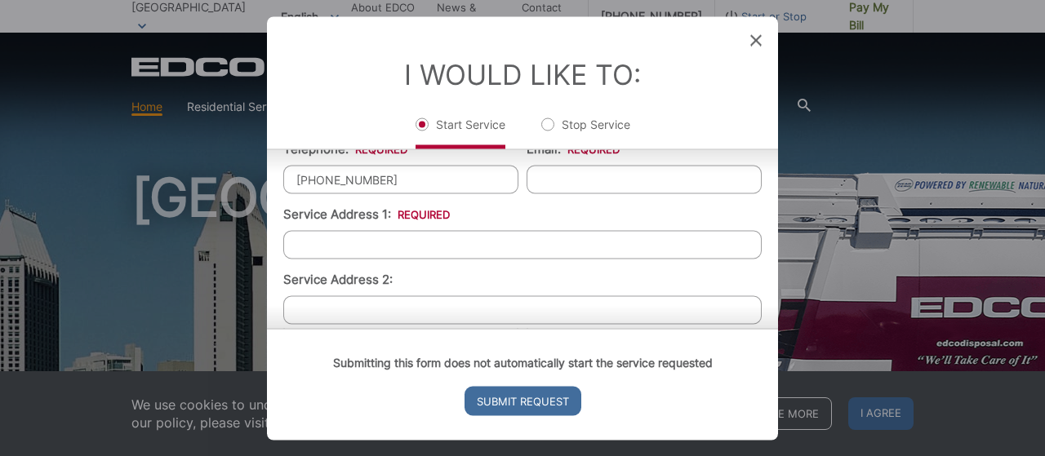
click at [642, 187] on input "Email: *" at bounding box center [643, 179] width 235 height 29
paste input "[EMAIL_ADDRESS][DOMAIN_NAME]"
type input "[EMAIL_ADDRESS][DOMAIN_NAME]"
click at [524, 252] on input "Service Address 1: *" at bounding box center [522, 244] width 478 height 29
click at [429, 241] on input "50" at bounding box center [522, 244] width 478 height 29
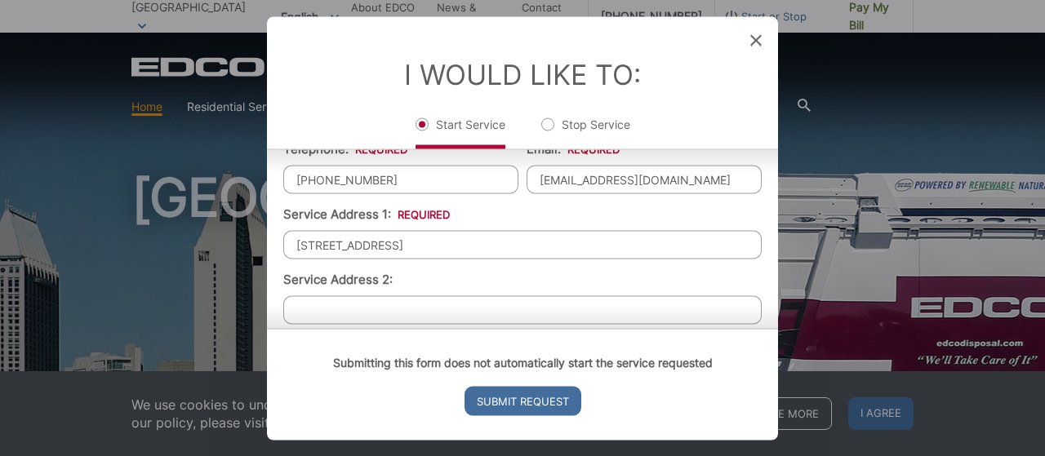
type input "5058 Cape May Ave"
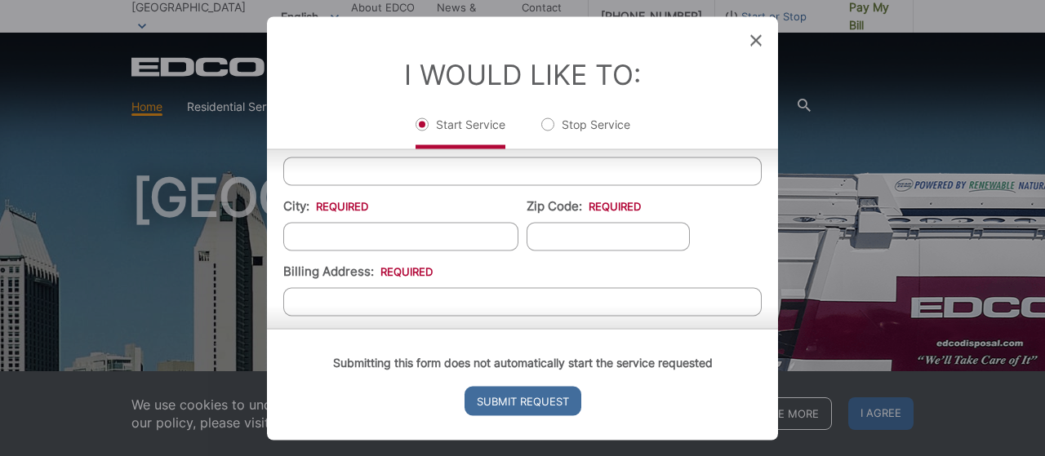
scroll to position [451, 0]
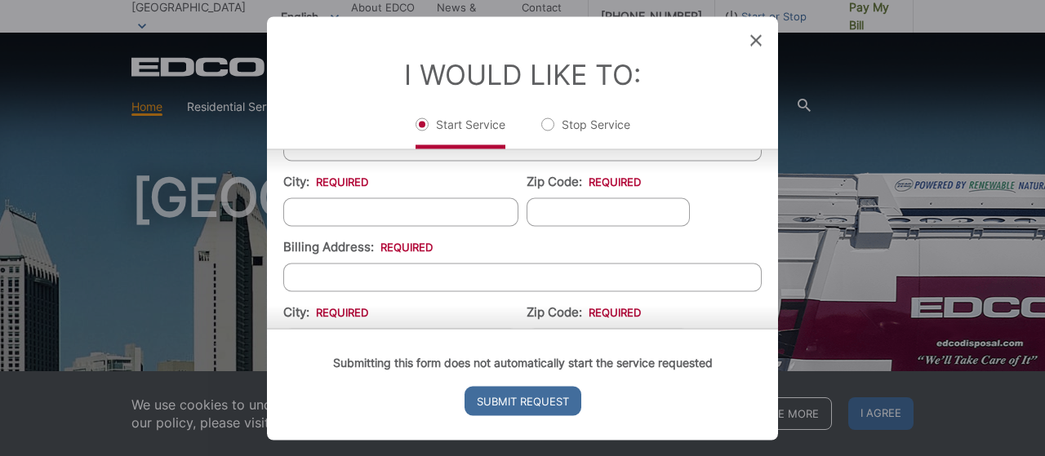
click at [415, 209] on input "City: *" at bounding box center [400, 212] width 235 height 29
type input "[GEOGRAPHIC_DATA]"
type input "92107"
type input "p"
type input "PO Box 16172"
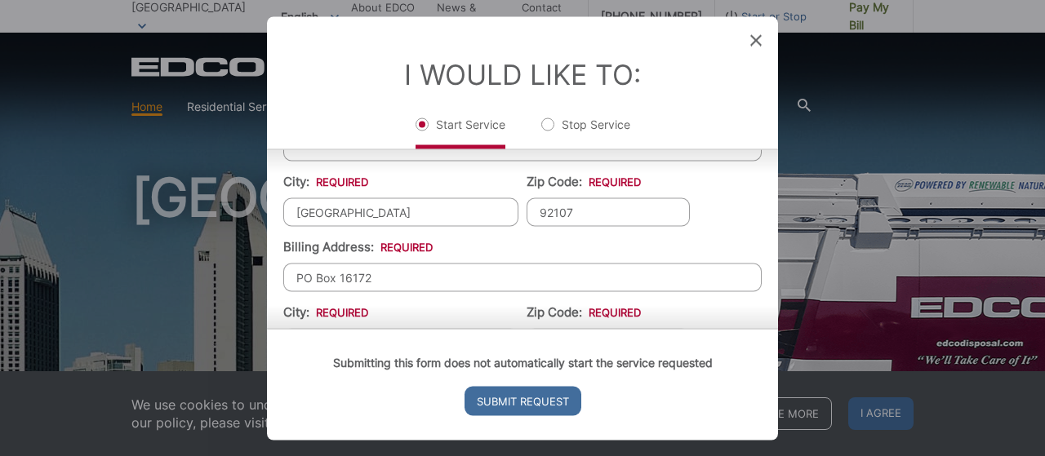
scroll to position [476, 0]
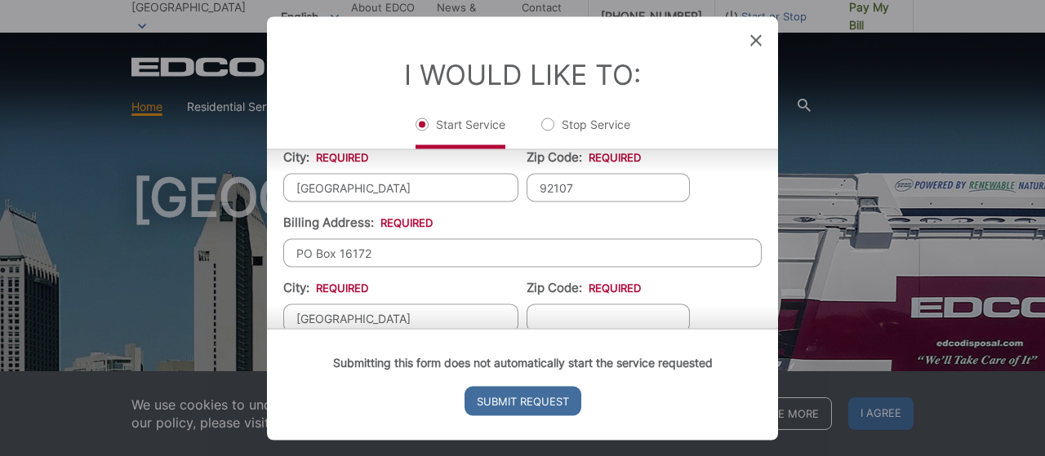
type input "[GEOGRAPHIC_DATA]"
type input "92176"
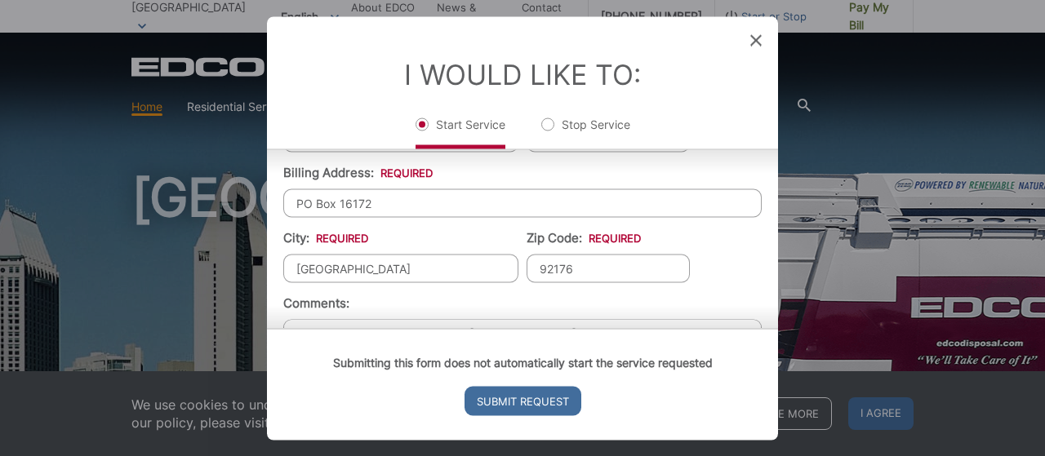
scroll to position [551, 0]
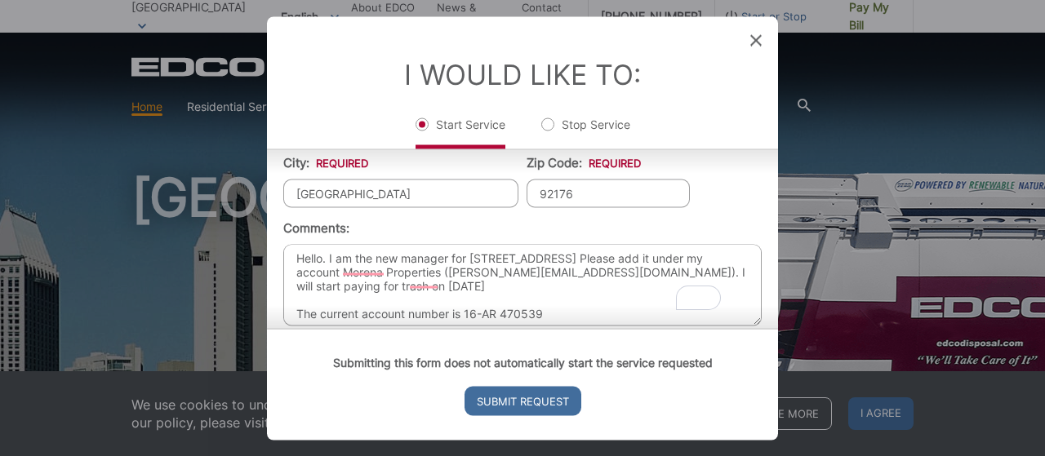
click at [476, 254] on textarea "Hello. I am the new manager for [STREET_ADDRESS] Please add it under my account…" at bounding box center [522, 285] width 478 height 82
click at [553, 328] on div "Submitting this form does not automatically start the service requested Submit …" at bounding box center [522, 384] width 511 height 112
click at [546, 328] on div "Submitting this form does not automatically start the service requested Submit …" at bounding box center [522, 384] width 511 height 112
click at [547, 328] on div "Submitting this form does not automatically start the service requested Submit …" at bounding box center [522, 384] width 511 height 112
click at [539, 328] on div "Submitting this form does not automatically start the service requested Submit …" at bounding box center [522, 384] width 511 height 112
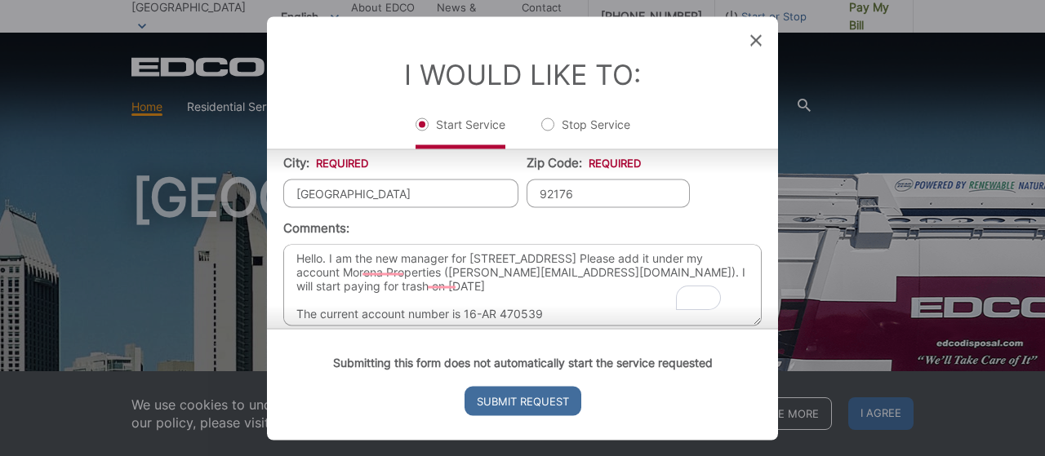
click at [526, 300] on textarea "Hello. I am the new manager for 5058-72 Cape May Ave. Please add it under my ac…" at bounding box center [522, 285] width 478 height 82
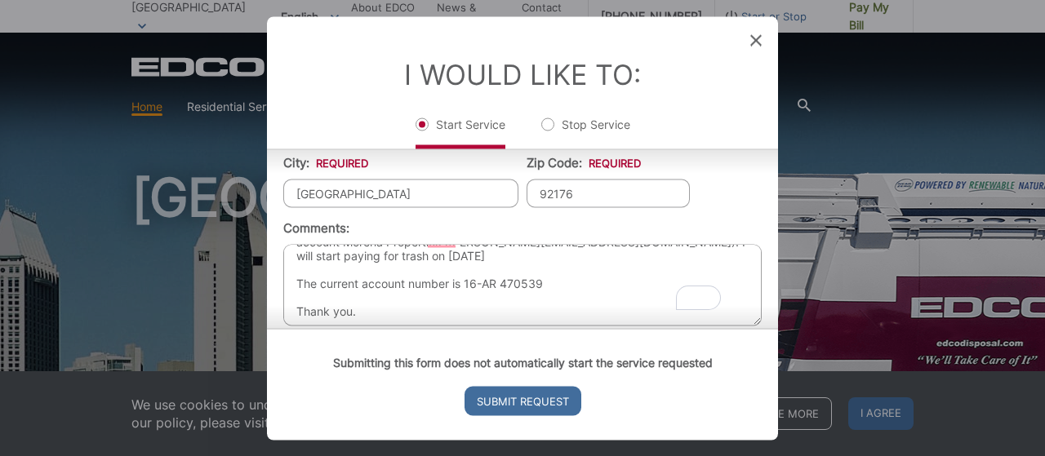
click at [553, 257] on textarea "Hello. I am the new manager for 5058-72 Cape May Ave. Please add it under my ac…" at bounding box center [522, 285] width 478 height 82
click at [553, 277] on textarea "Hello. I am the new manager for 5058-72 Cape May Ave. Please add it under my ac…" at bounding box center [522, 285] width 478 height 82
click at [540, 267] on textarea "Hello. I am the new manager for 5058-72 Cape May Ave. Please add it under my ac…" at bounding box center [522, 285] width 478 height 82
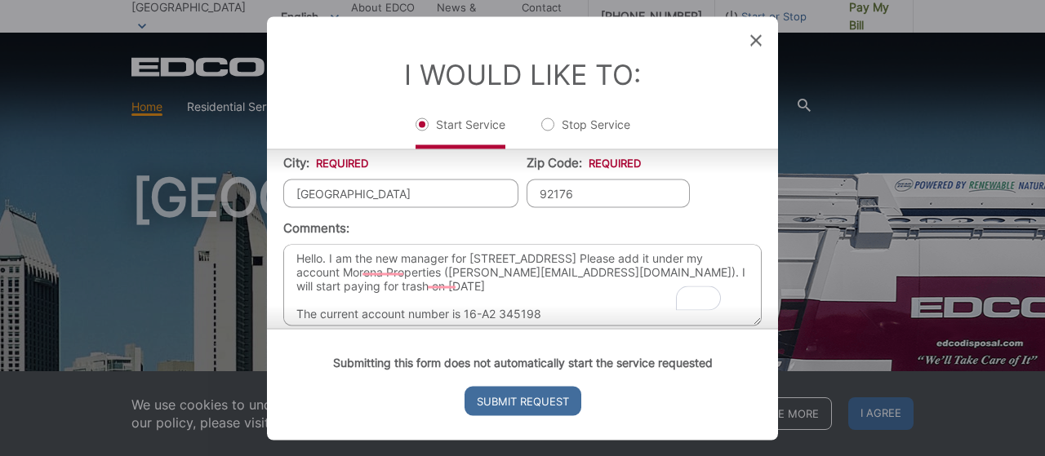
scroll to position [111, 0]
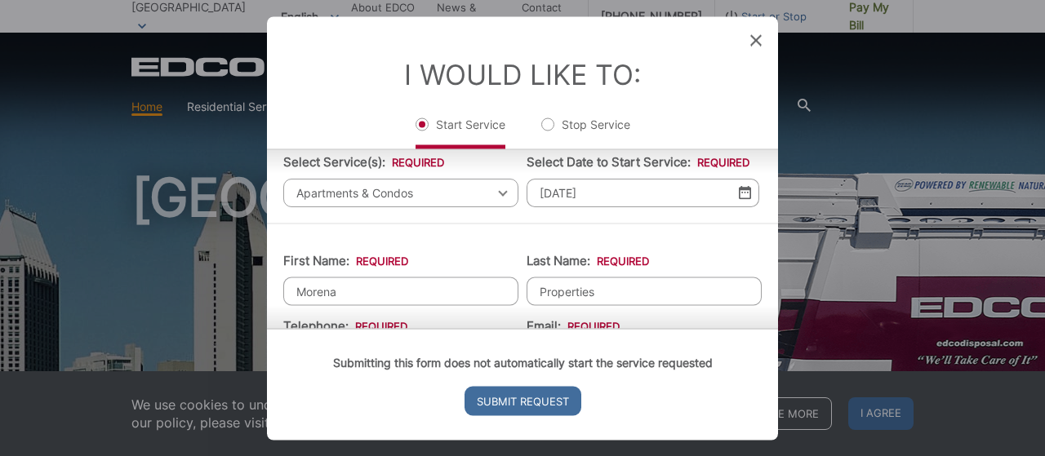
type textarea "Hello. I am the new manager for 5058-72 Cape May Ave. Please add it under my ac…"
click at [428, 182] on span "Apartments & Condos" at bounding box center [400, 192] width 235 height 29
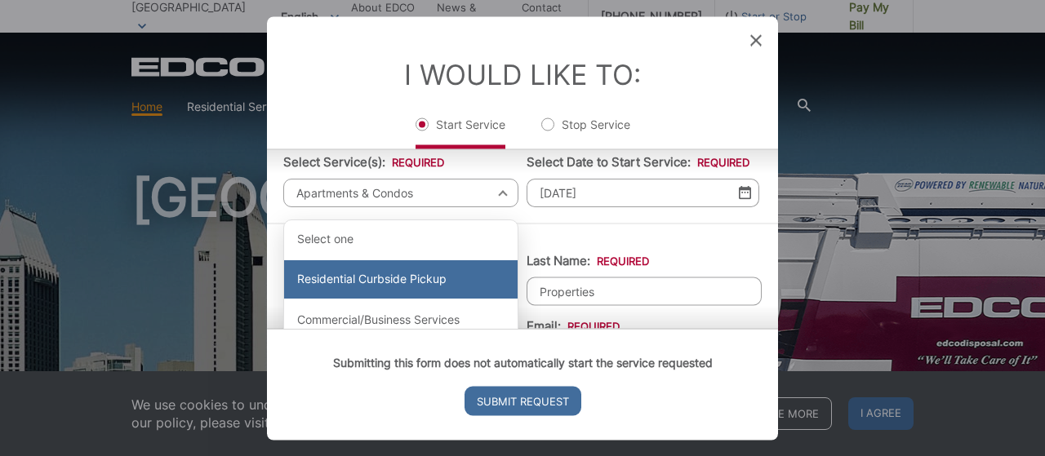
click at [411, 278] on div "Residential Curbside Pickup" at bounding box center [400, 279] width 233 height 39
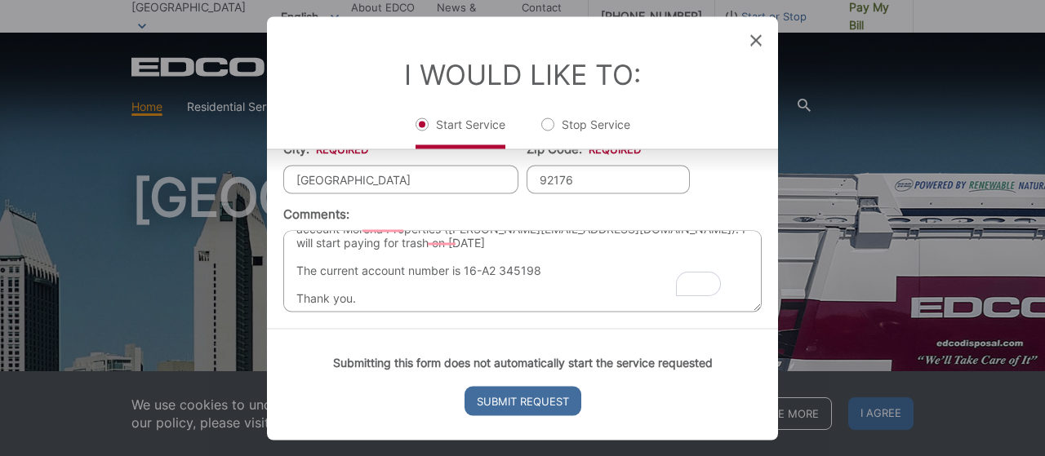
scroll to position [41, 0]
click at [550, 402] on input "Submit Request" at bounding box center [522, 400] width 117 height 29
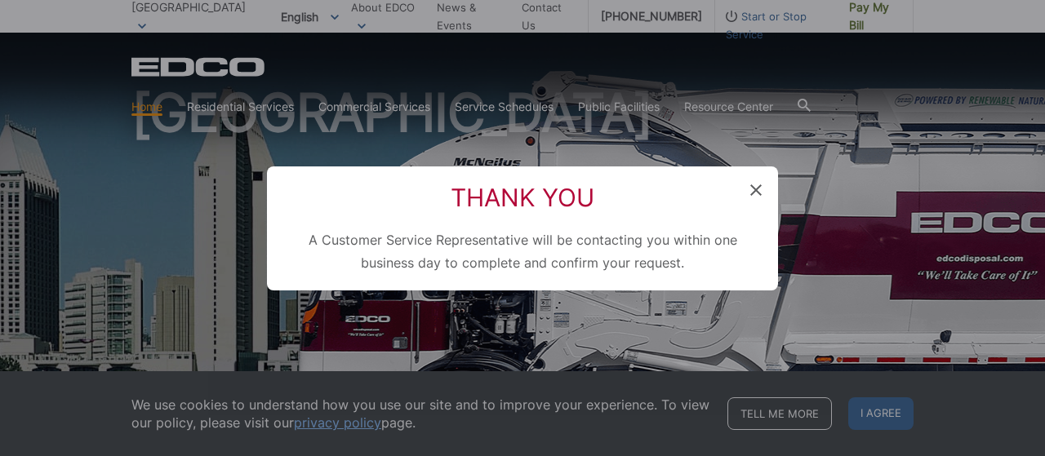
click at [757, 189] on icon at bounding box center [755, 189] width 11 height 11
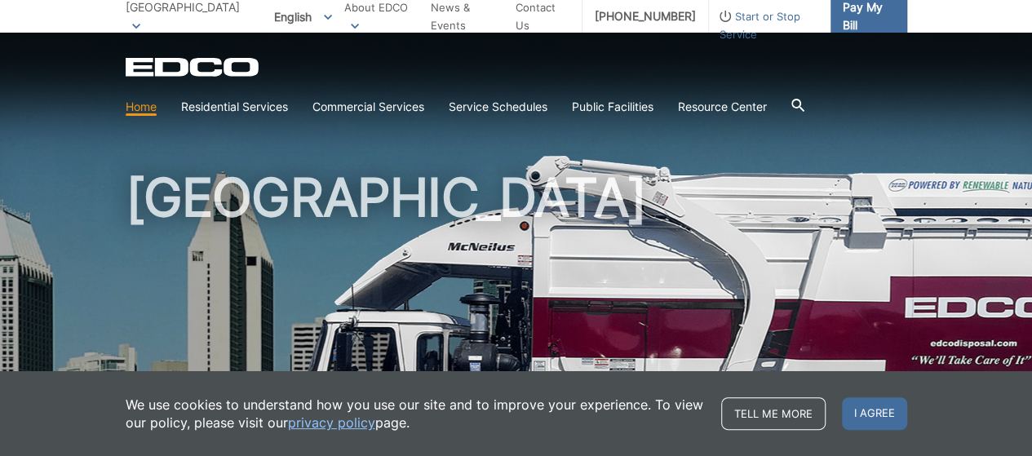
click at [844, 21] on span "Pay My Bill" at bounding box center [868, 16] width 51 height 36
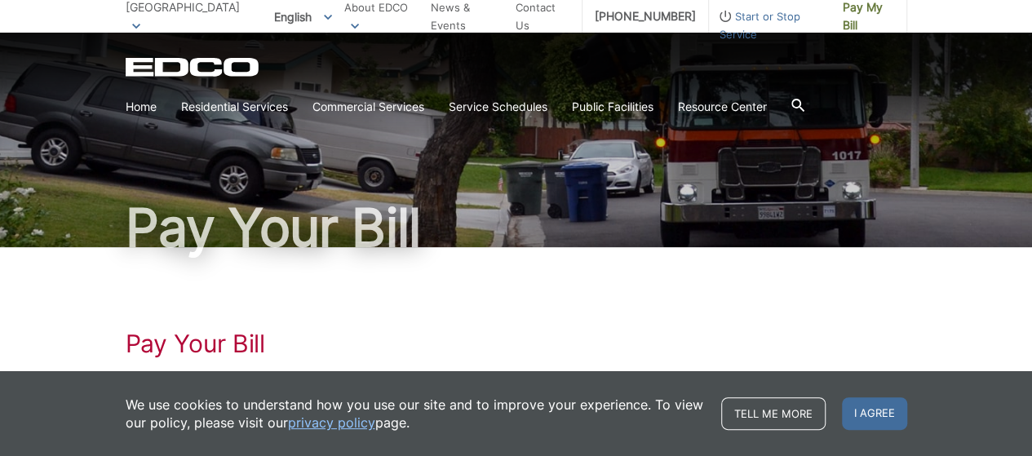
scroll to position [163, 0]
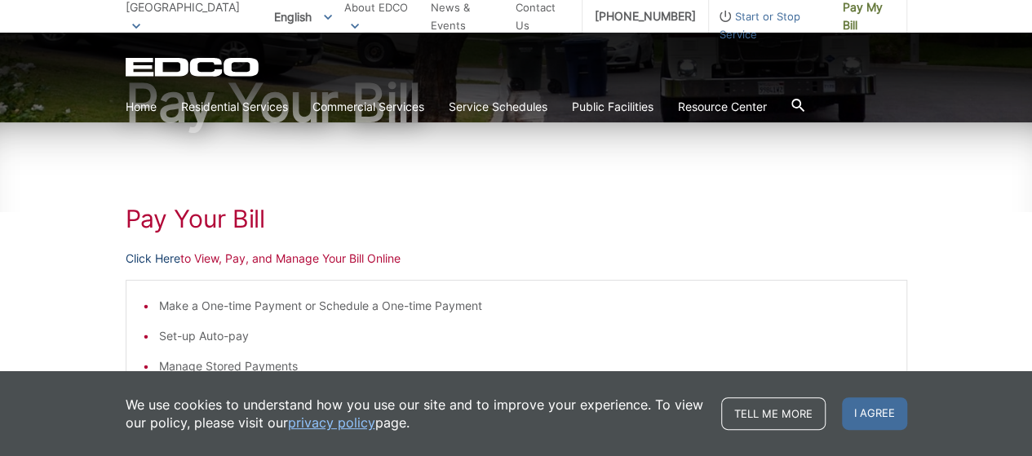
click at [160, 262] on link "Click Here" at bounding box center [153, 259] width 55 height 18
